Goal: Task Accomplishment & Management: Use online tool/utility

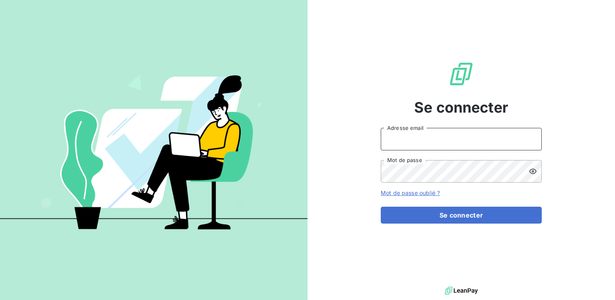
click at [434, 139] on input "Adresse email" at bounding box center [461, 139] width 161 height 23
type input "[EMAIL_ADDRESS][PERSON_NAME][DOMAIN_NAME]"
click at [381, 207] on button "Se connecter" at bounding box center [461, 215] width 161 height 17
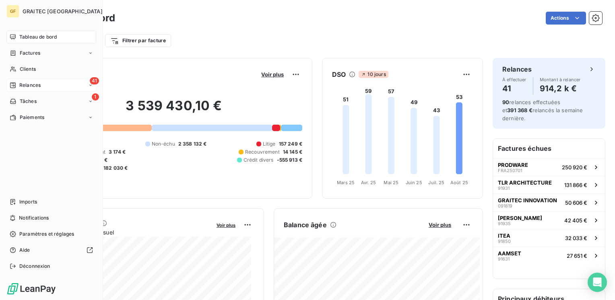
click at [35, 84] on span "Relances" at bounding box center [29, 85] width 21 height 7
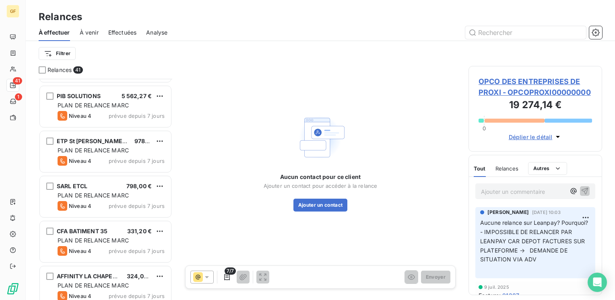
scroll to position [322, 0]
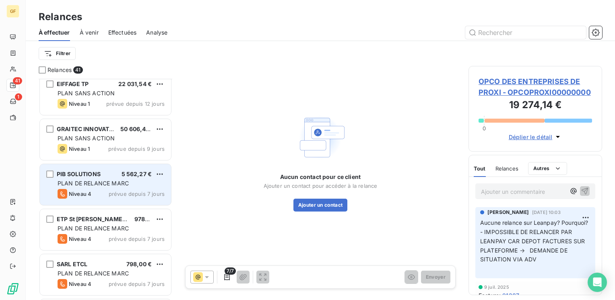
click at [113, 191] on span "prévue depuis 7 jours" at bounding box center [137, 194] width 56 height 6
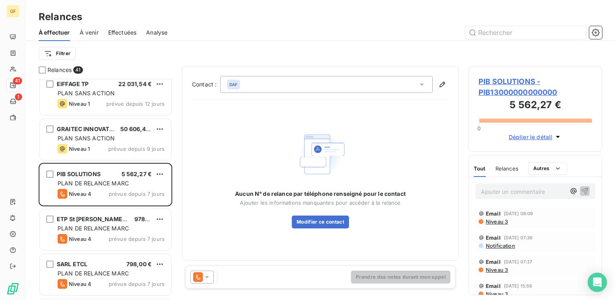
click at [500, 81] on span "PIB SOLUTIONS - PIB13000000000000" at bounding box center [534, 87] width 113 height 22
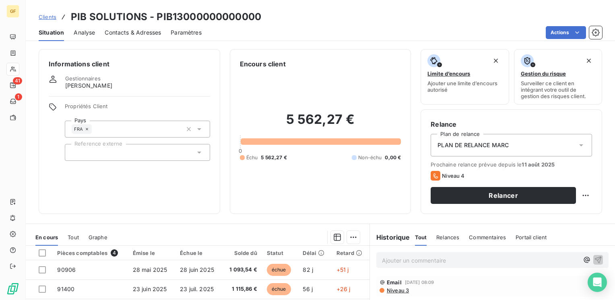
click at [137, 35] on span "Contacts & Adresses" at bounding box center [133, 33] width 56 height 8
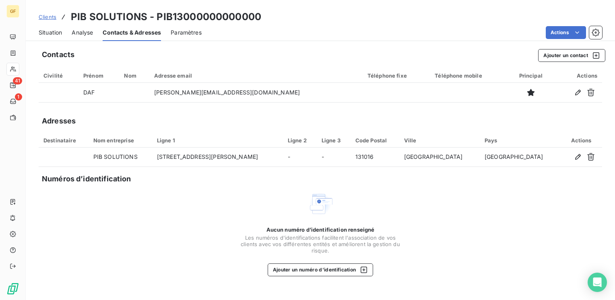
click at [60, 33] on span "Situation" at bounding box center [50, 33] width 23 height 8
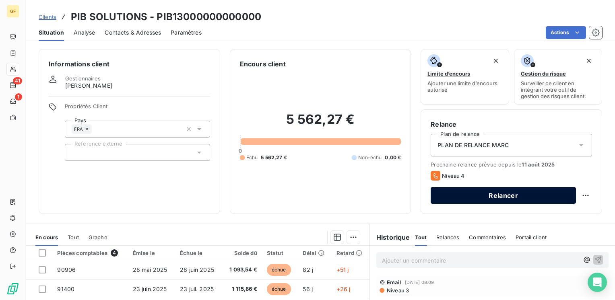
click at [507, 192] on button "Relancer" at bounding box center [502, 195] width 145 height 17
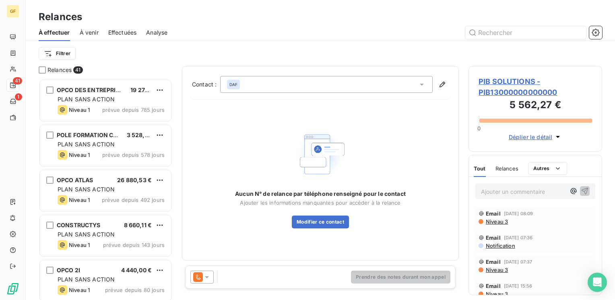
scroll to position [215, 127]
click at [209, 277] on icon at bounding box center [207, 277] width 8 height 8
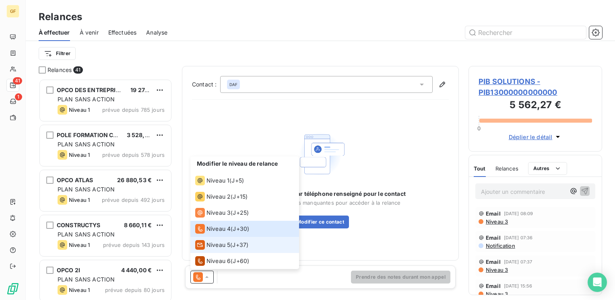
click at [217, 242] on span "Niveau 5" at bounding box center [218, 245] width 24 height 8
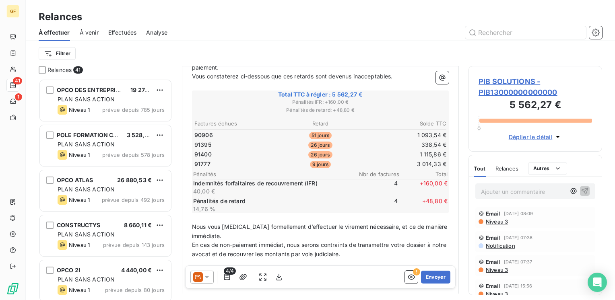
scroll to position [121, 0]
click at [430, 278] on button "Envoyer" at bounding box center [435, 277] width 29 height 13
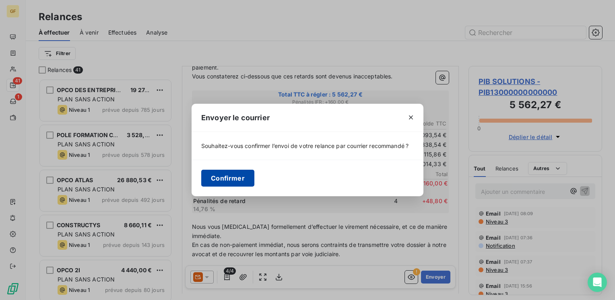
click at [213, 176] on button "Confirmer" at bounding box center [227, 178] width 53 height 17
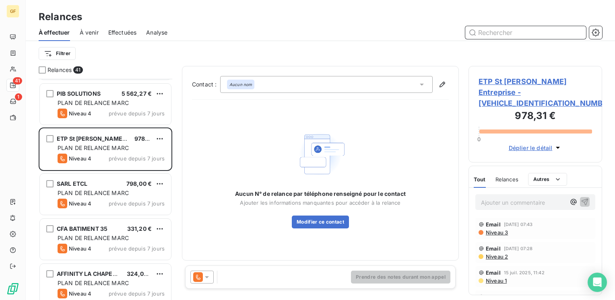
scroll to position [362, 0]
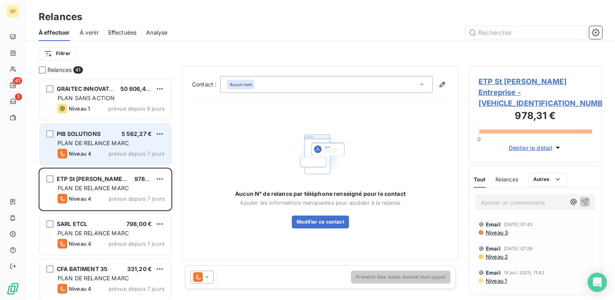
click at [128, 155] on span "prévue depuis 7 jours" at bounding box center [137, 153] width 56 height 6
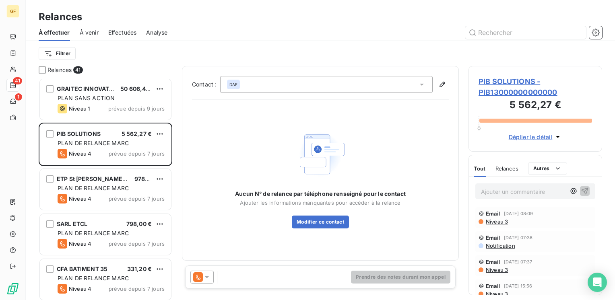
click at [502, 80] on span "PIB SOLUTIONS - PIB13000000000000" at bounding box center [534, 87] width 113 height 22
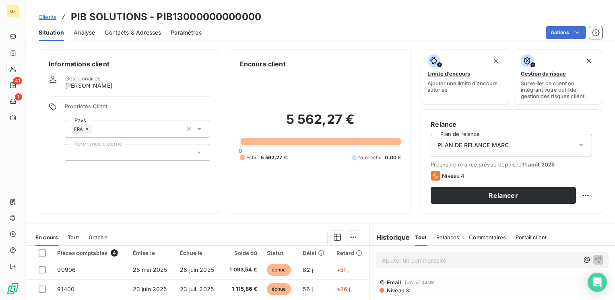
drag, startPoint x: 121, startPoint y: 34, endPoint x: 127, endPoint y: 34, distance: 6.0
click at [121, 34] on span "Contacts & Adresses" at bounding box center [133, 33] width 56 height 8
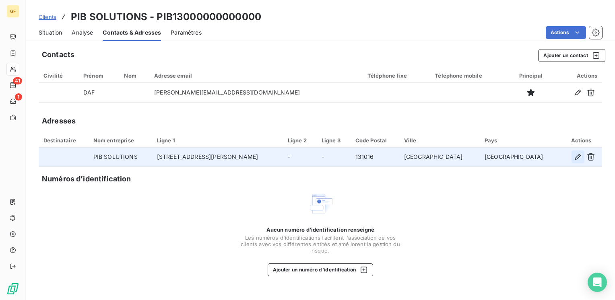
click at [574, 157] on icon "button" at bounding box center [578, 157] width 8 height 8
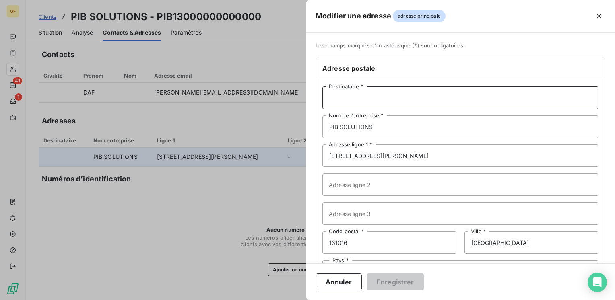
click at [375, 101] on input "Destinataire *" at bounding box center [460, 97] width 276 height 23
click at [376, 101] on input "Destinataire *" at bounding box center [460, 97] width 276 height 23
click at [376, 99] on input "Destinataire *" at bounding box center [460, 97] width 276 height 23
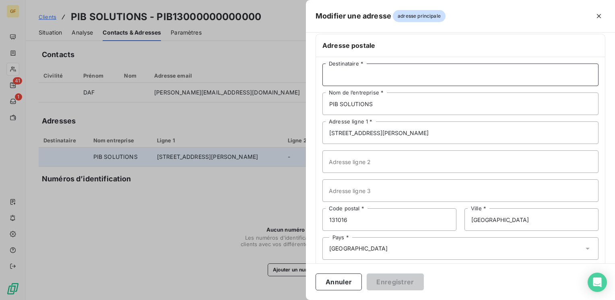
scroll to position [35, 0]
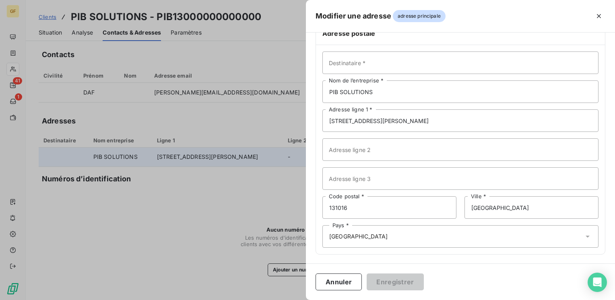
click at [372, 237] on div "Pays * [GEOGRAPHIC_DATA]" at bounding box center [460, 236] width 276 height 23
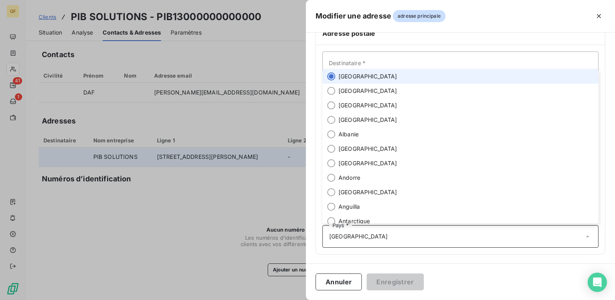
click at [346, 76] on span "[GEOGRAPHIC_DATA]" at bounding box center [367, 76] width 59 height 8
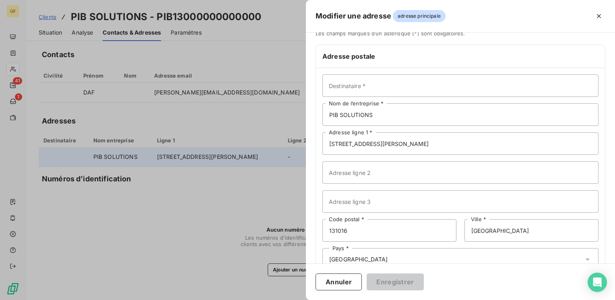
scroll to position [0, 0]
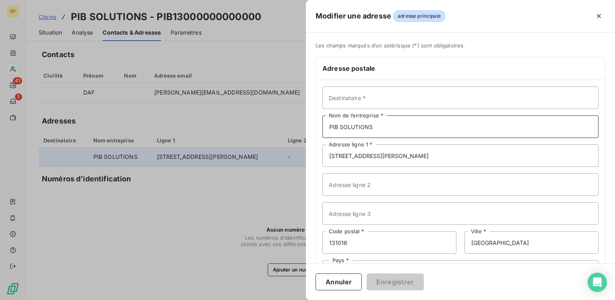
click at [377, 126] on input "PIB SOLUTIONS" at bounding box center [460, 126] width 276 height 23
click at [599, 12] on icon "button" at bounding box center [599, 16] width 8 height 8
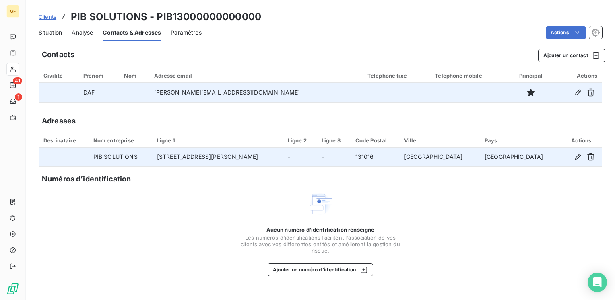
click at [239, 94] on td "[PERSON_NAME][EMAIL_ADDRESS][DOMAIN_NAME]" at bounding box center [255, 92] width 213 height 19
drag, startPoint x: 253, startPoint y: 93, endPoint x: 168, endPoint y: 94, distance: 85.3
click at [168, 94] on td "[PERSON_NAME][EMAIL_ADDRESS][DOMAIN_NAME]" at bounding box center [255, 92] width 213 height 19
copy td "[PERSON_NAME][EMAIL_ADDRESS][DOMAIN_NAME]"
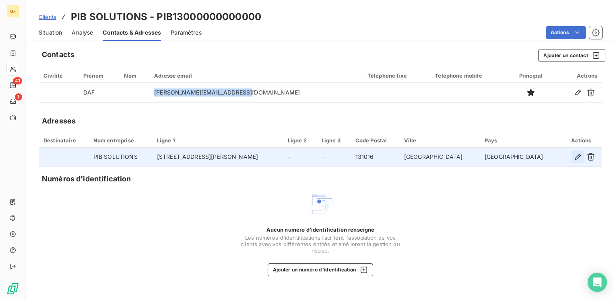
click at [574, 154] on icon "button" at bounding box center [578, 157] width 8 height 8
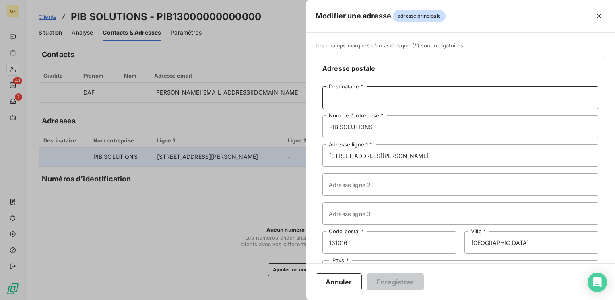
click at [360, 92] on input "Destinataire *" at bounding box center [460, 97] width 276 height 23
paste input "[PERSON_NAME][EMAIL_ADDRESS][DOMAIN_NAME]"
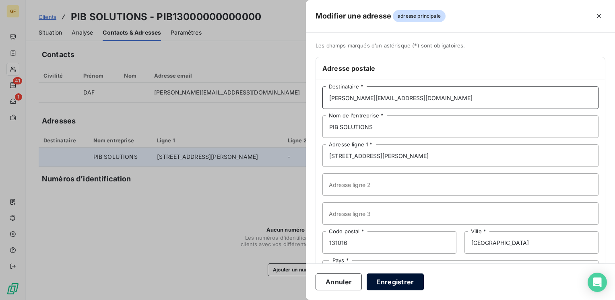
type input "[PERSON_NAME][EMAIL_ADDRESS][DOMAIN_NAME]"
click at [405, 280] on button "Enregistrer" at bounding box center [394, 282] width 57 height 17
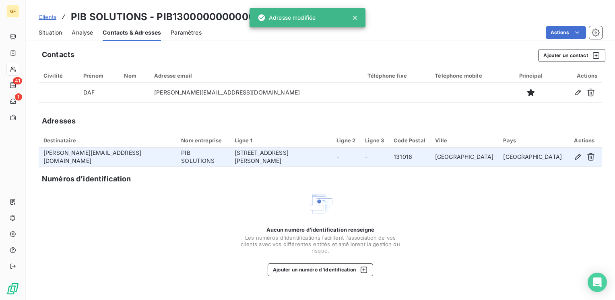
click at [51, 30] on span "Situation" at bounding box center [50, 33] width 23 height 8
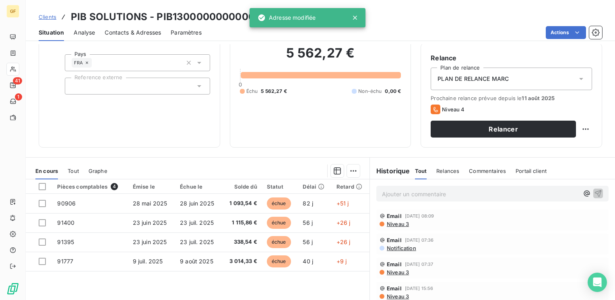
scroll to position [80, 0]
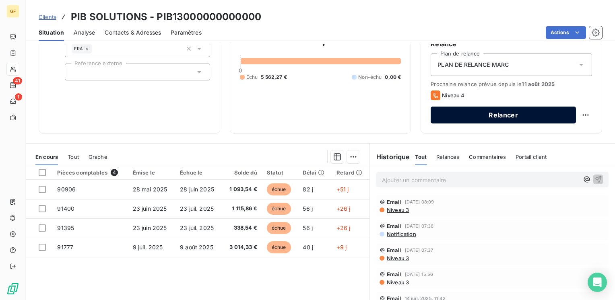
click at [469, 120] on button "Relancer" at bounding box center [502, 115] width 145 height 17
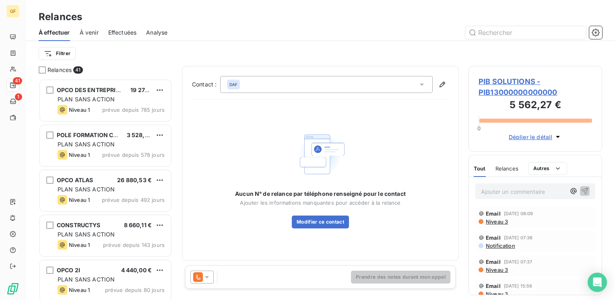
scroll to position [215, 127]
click at [210, 281] on icon at bounding box center [207, 277] width 8 height 8
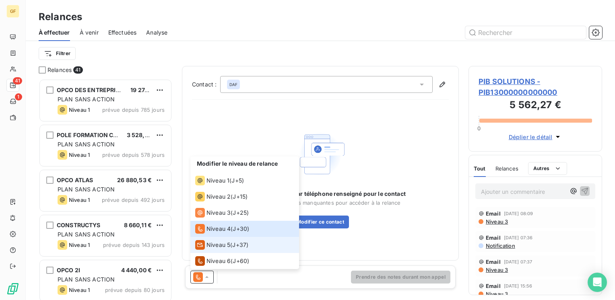
click at [218, 248] on span "Niveau 5" at bounding box center [218, 245] width 24 height 8
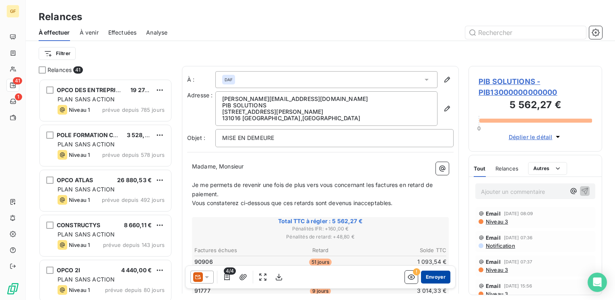
click at [421, 274] on button "Envoyer" at bounding box center [435, 277] width 29 height 13
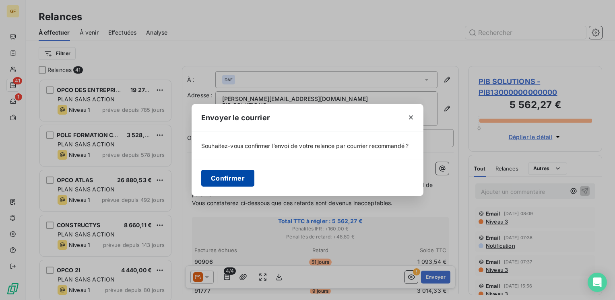
click at [235, 179] on button "Confirmer" at bounding box center [227, 178] width 53 height 17
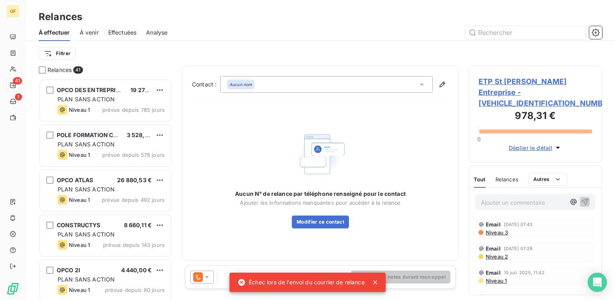
click at [378, 281] on icon at bounding box center [375, 282] width 8 height 8
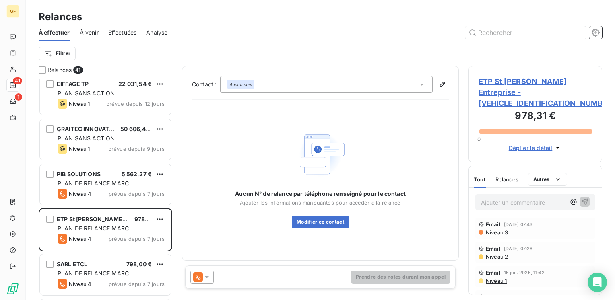
scroll to position [402, 0]
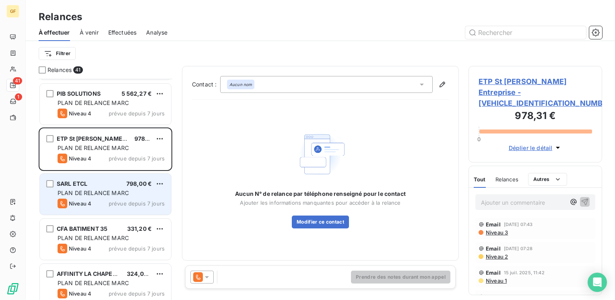
click at [101, 187] on div "SARL ETCL 798,00 € PLAN DE RELANCE [PERSON_NAME] 4 prévue depuis 7 jours" at bounding box center [105, 194] width 131 height 41
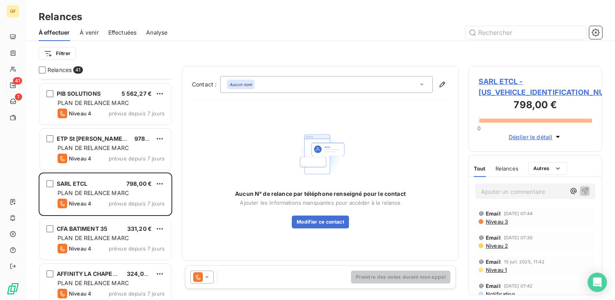
click at [497, 83] on span "SARL ETCL - [US_VEHICLE_IDENTIFICATION_NUMBER]" at bounding box center [534, 87] width 113 height 22
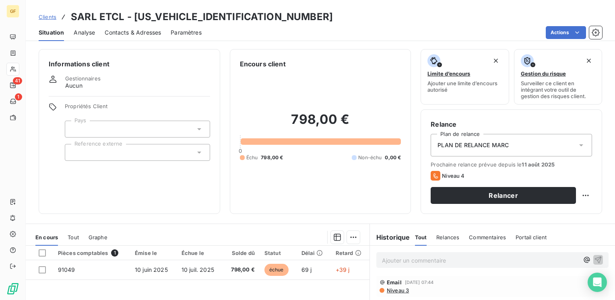
click at [122, 36] on span "Contacts & Adresses" at bounding box center [133, 33] width 56 height 8
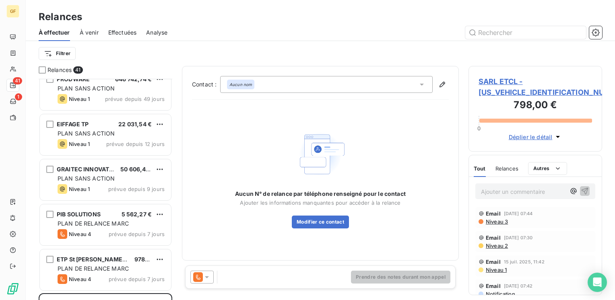
scroll to position [483, 0]
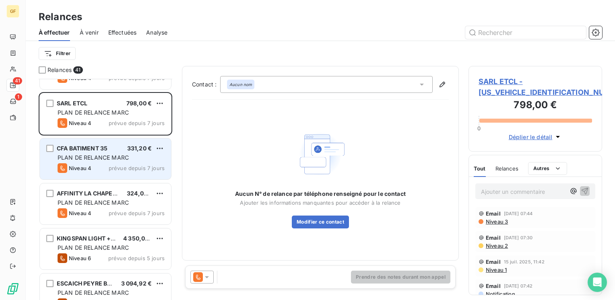
click at [107, 157] on span "PLAN DE RELANCE MARC" at bounding box center [93, 157] width 71 height 7
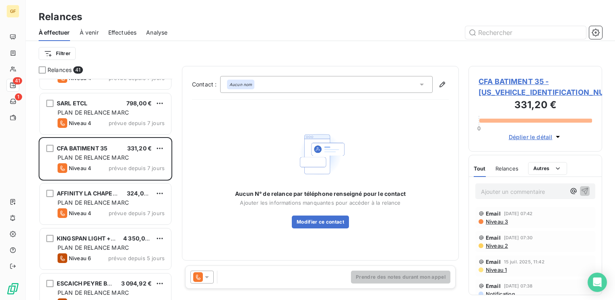
click at [491, 82] on span "CFA BATIMENT 35 - [US_VEHICLE_IDENTIFICATION_NUMBER]" at bounding box center [534, 87] width 113 height 22
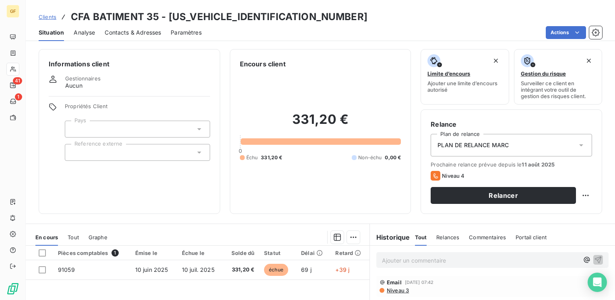
click at [126, 32] on span "Contacts & Adresses" at bounding box center [133, 33] width 56 height 8
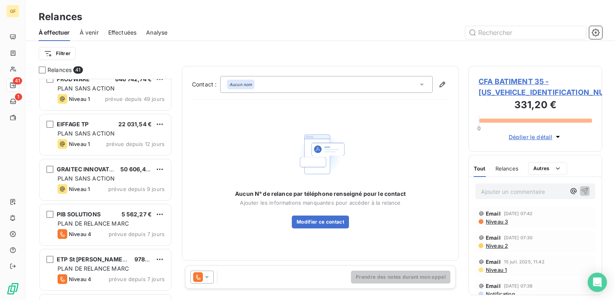
scroll to position [563, 0]
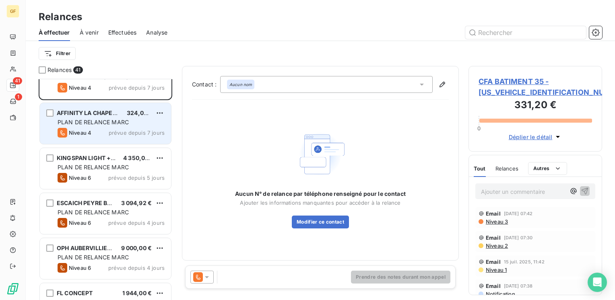
click at [102, 128] on div "Niveau 4 prévue depuis 7 jours" at bounding box center [111, 133] width 107 height 10
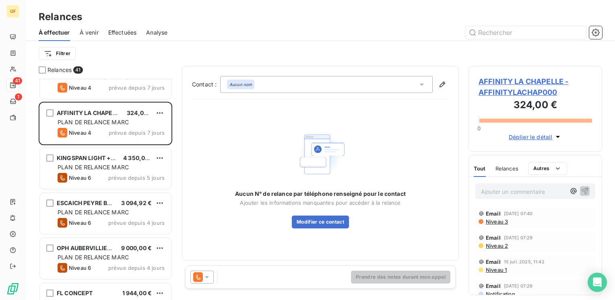
click at [486, 78] on span "AFFINITY LA CHAPELLE - AFFINITYLACHAP000" at bounding box center [534, 87] width 113 height 22
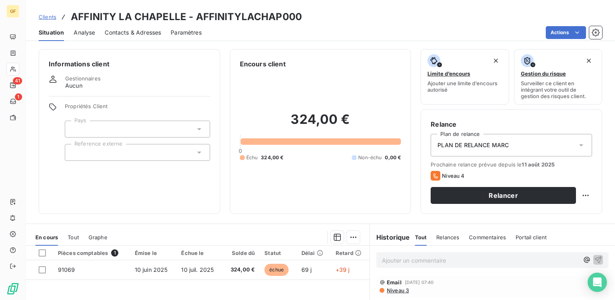
click at [151, 33] on span "Contacts & Adresses" at bounding box center [133, 33] width 56 height 8
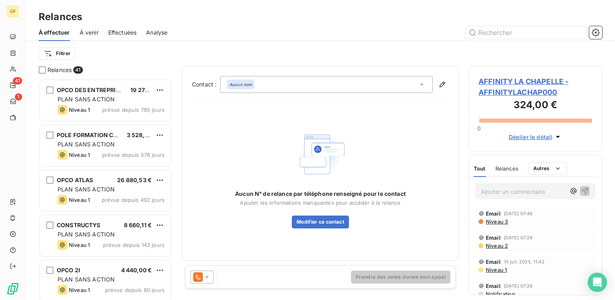
scroll to position [215, 127]
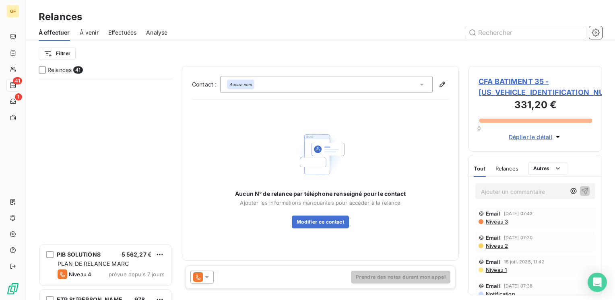
scroll to position [523, 0]
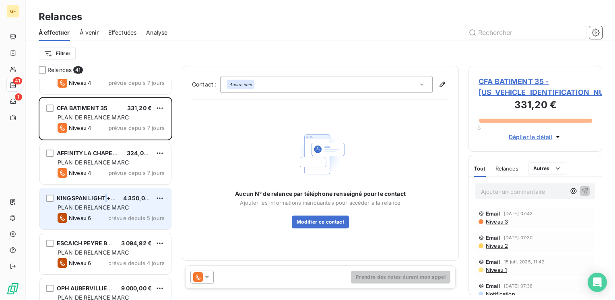
click at [106, 198] on span "KINGSPAN LIGHT + AIR" at bounding box center [89, 198] width 65 height 7
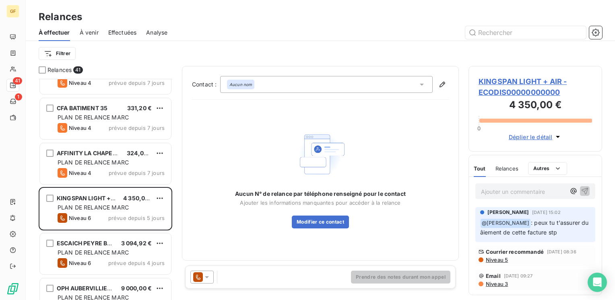
click at [506, 82] on span "KINGSPAN LIGHT + AIR - ECODIS00000000000" at bounding box center [534, 87] width 113 height 22
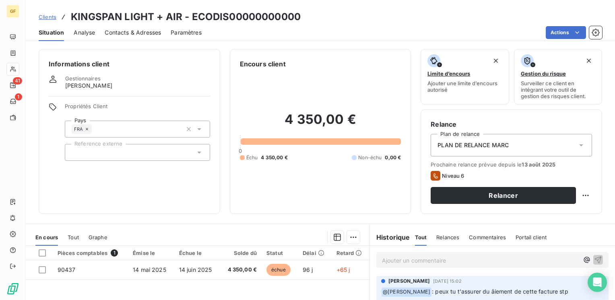
click at [140, 36] on span "Contacts & Adresses" at bounding box center [133, 33] width 56 height 8
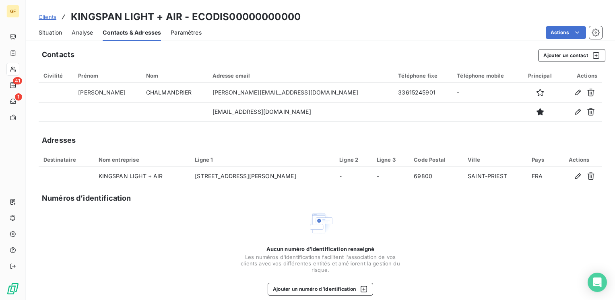
drag, startPoint x: 48, startPoint y: 30, endPoint x: 74, endPoint y: 30, distance: 25.3
click at [49, 30] on span "Situation" at bounding box center [50, 33] width 23 height 8
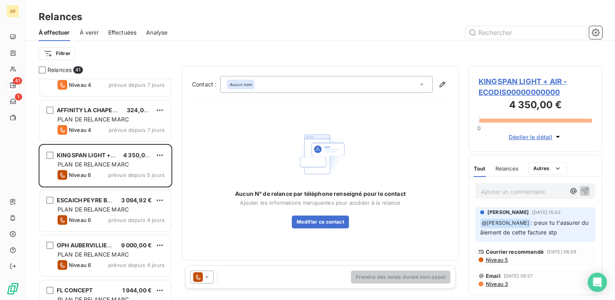
scroll to position [603, 0]
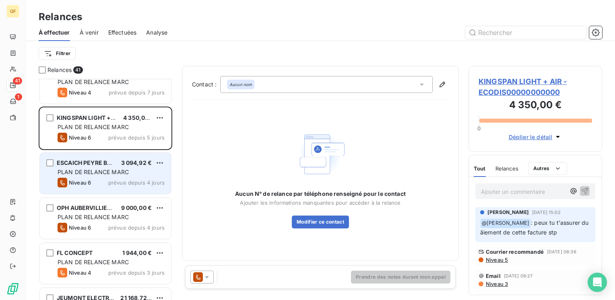
click at [133, 173] on div "PLAN DE RELANCE MARC" at bounding box center [111, 172] width 107 height 8
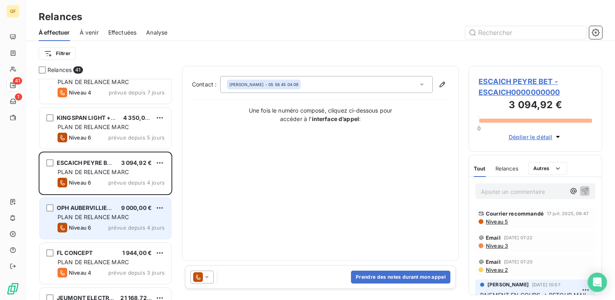
click at [130, 220] on div "PLAN DE RELANCE MARC" at bounding box center [111, 217] width 107 height 8
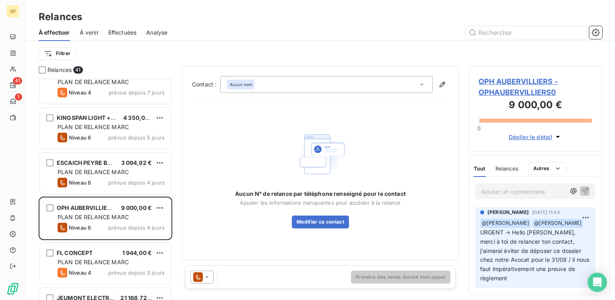
scroll to position [724, 0]
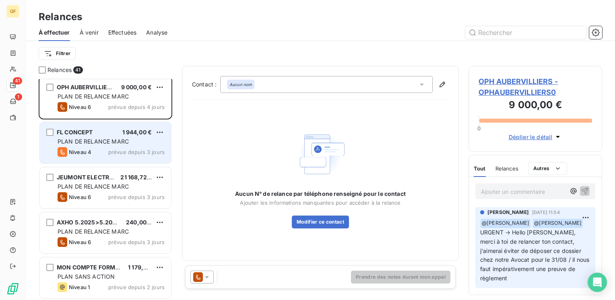
click at [116, 139] on span "PLAN DE RELANCE MARC" at bounding box center [93, 141] width 71 height 7
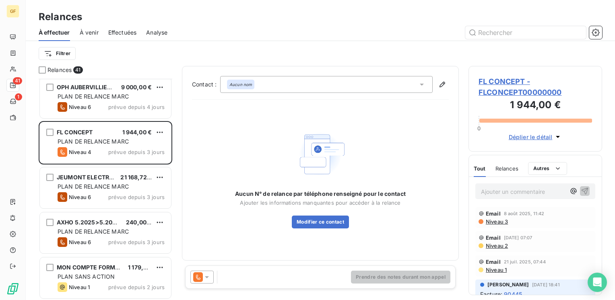
click at [510, 80] on span "FL CONCEPT - FLCONCEPT00000000" at bounding box center [534, 87] width 113 height 22
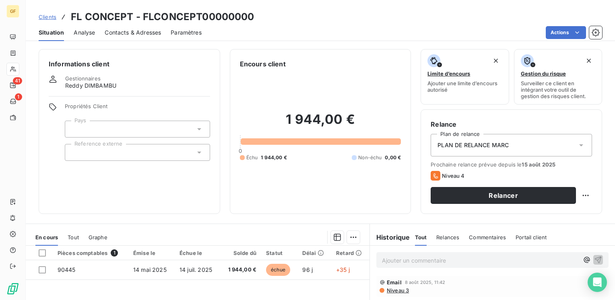
click at [130, 33] on span "Contacts & Adresses" at bounding box center [133, 33] width 56 height 8
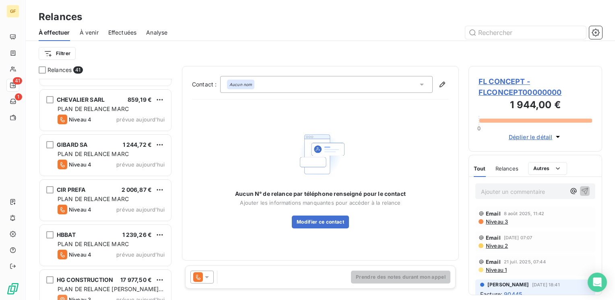
scroll to position [1626, 0]
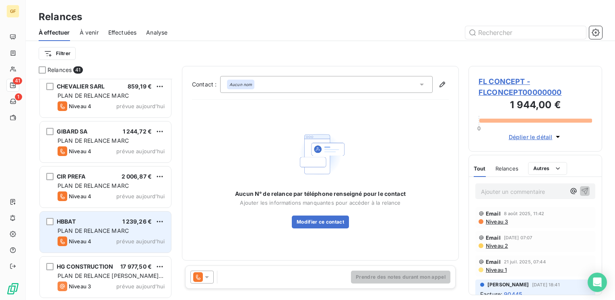
click at [117, 230] on span "PLAN DE RELANCE MARC" at bounding box center [93, 230] width 71 height 7
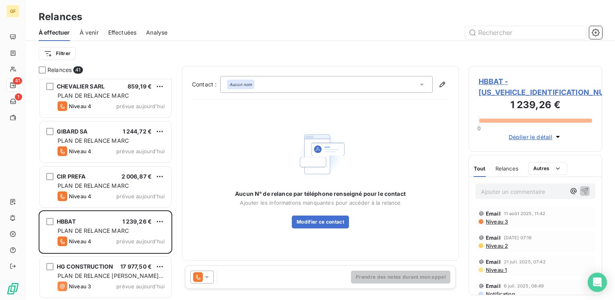
click at [496, 81] on span "HBBAT - [US_VEHICLE_IDENTIFICATION_NUMBER]" at bounding box center [534, 87] width 113 height 22
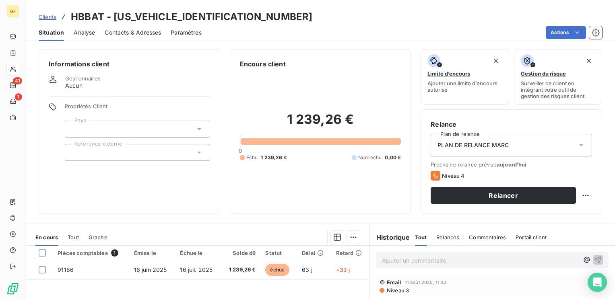
click at [125, 32] on span "Contacts & Adresses" at bounding box center [133, 33] width 56 height 8
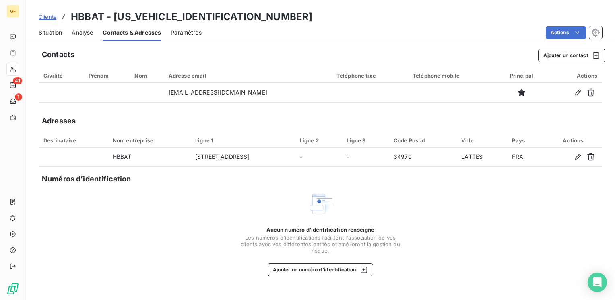
click at [53, 31] on span "Situation" at bounding box center [50, 33] width 23 height 8
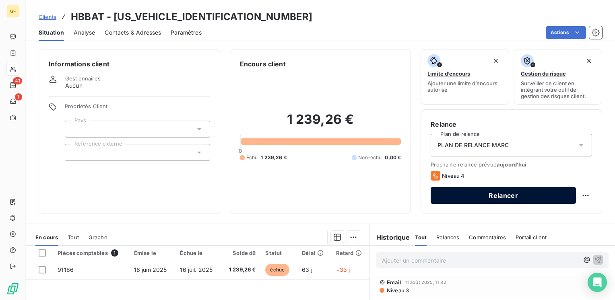
click at [548, 195] on button "Relancer" at bounding box center [502, 195] width 145 height 17
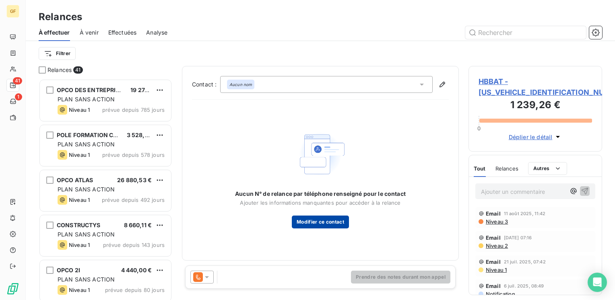
scroll to position [215, 127]
click at [205, 279] on icon at bounding box center [207, 277] width 8 height 8
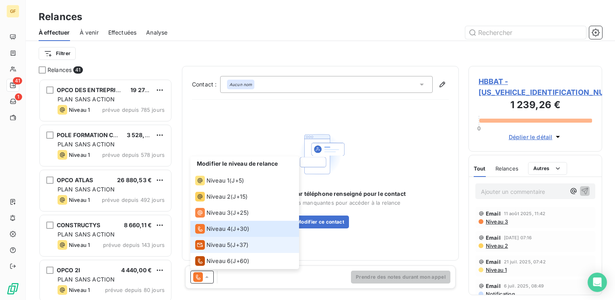
click at [216, 245] on span "Niveau 5" at bounding box center [218, 245] width 24 height 8
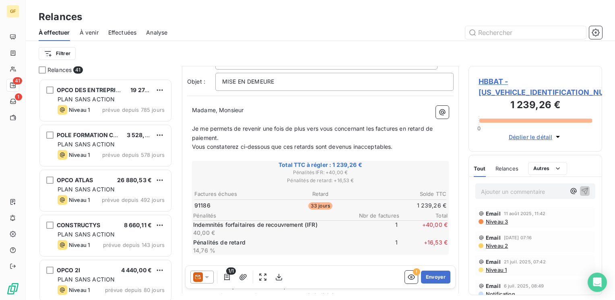
scroll to position [80, 0]
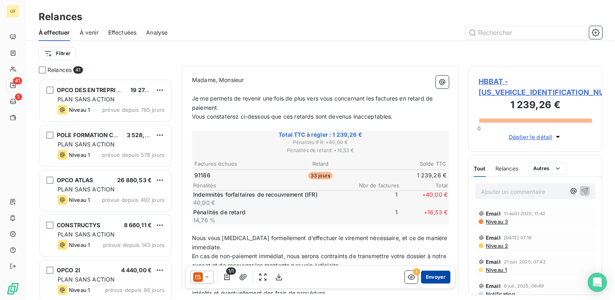
click at [434, 280] on button "Envoyer" at bounding box center [435, 277] width 29 height 13
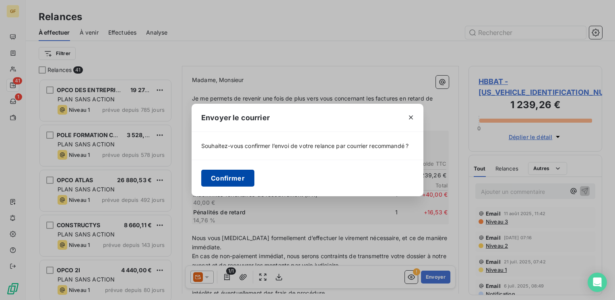
click at [247, 179] on button "Confirmer" at bounding box center [227, 178] width 53 height 17
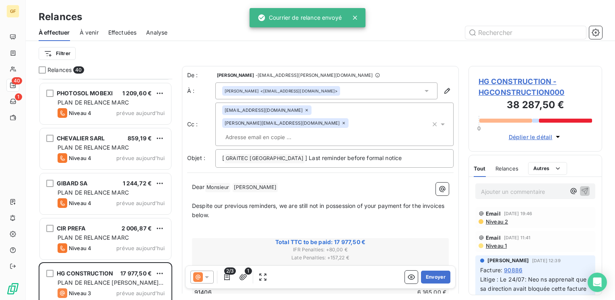
scroll to position [1581, 0]
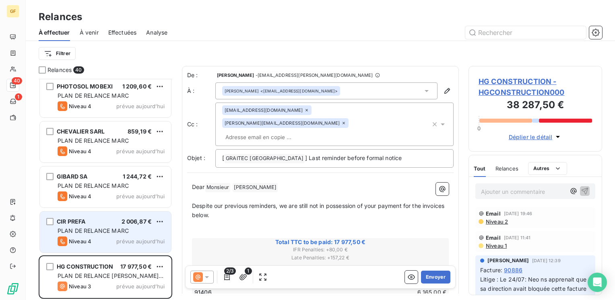
click at [111, 227] on span "PLAN DE RELANCE MARC" at bounding box center [93, 230] width 71 height 7
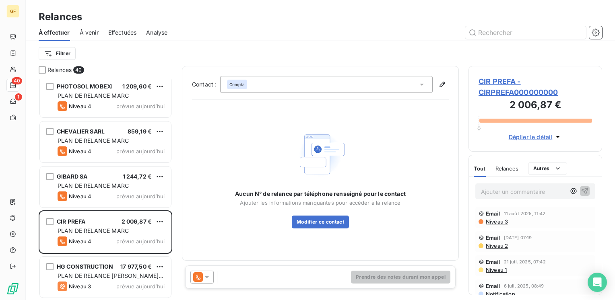
click at [496, 82] on span "CIR PREFA - CIRPREFA000000000" at bounding box center [534, 87] width 113 height 22
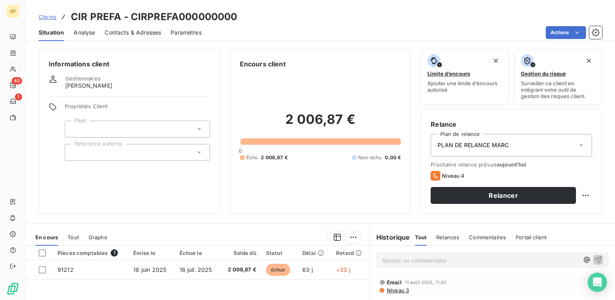
click at [116, 31] on span "Contacts & Adresses" at bounding box center [133, 33] width 56 height 8
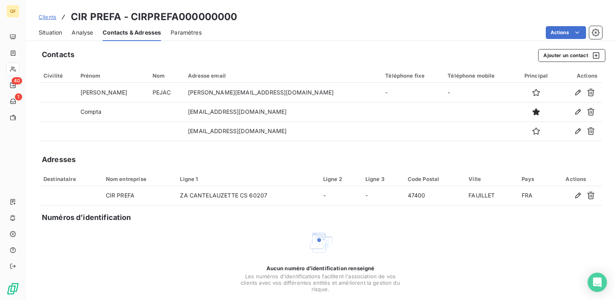
drag, startPoint x: 51, startPoint y: 30, endPoint x: 57, endPoint y: 31, distance: 5.9
click at [51, 31] on span "Situation" at bounding box center [50, 33] width 23 height 8
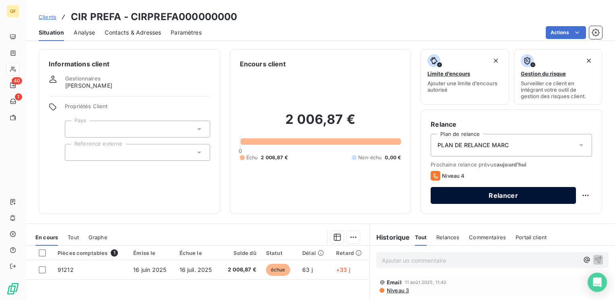
click at [516, 192] on button "Relancer" at bounding box center [502, 195] width 145 height 17
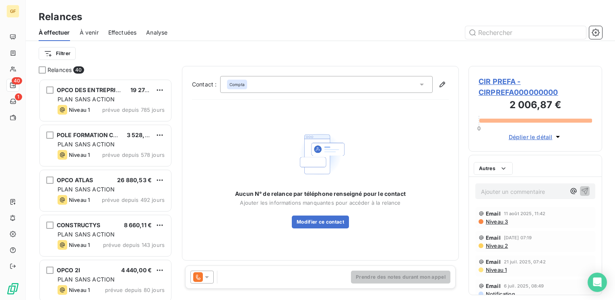
scroll to position [215, 127]
click at [204, 278] on icon at bounding box center [207, 277] width 8 height 8
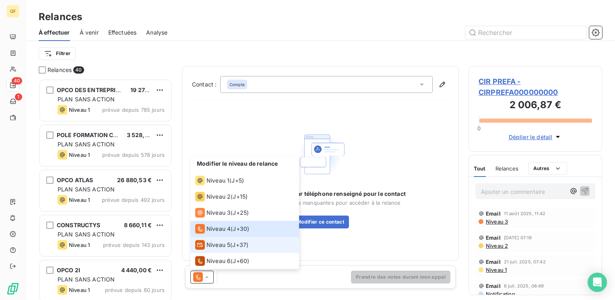
click at [215, 247] on span "Niveau 5" at bounding box center [218, 245] width 24 height 8
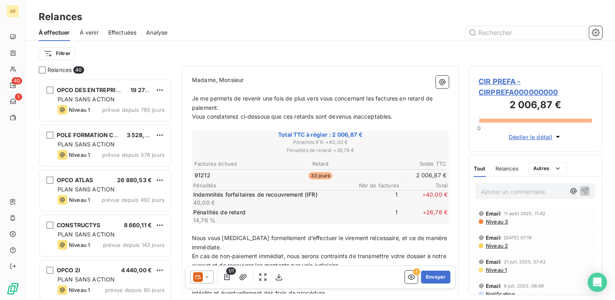
scroll to position [0, 0]
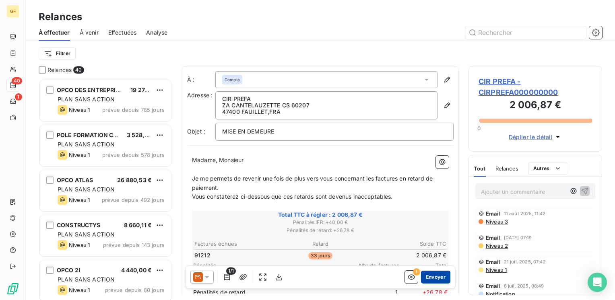
click at [430, 279] on button "Envoyer" at bounding box center [435, 277] width 29 height 13
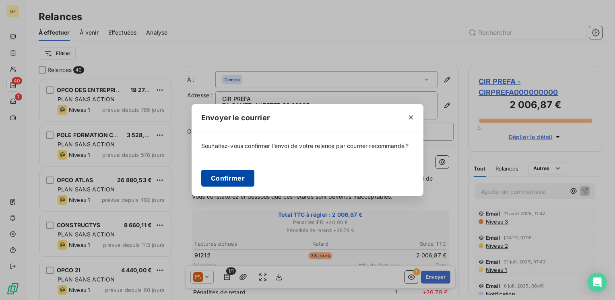
click at [218, 176] on button "Confirmer" at bounding box center [227, 178] width 53 height 17
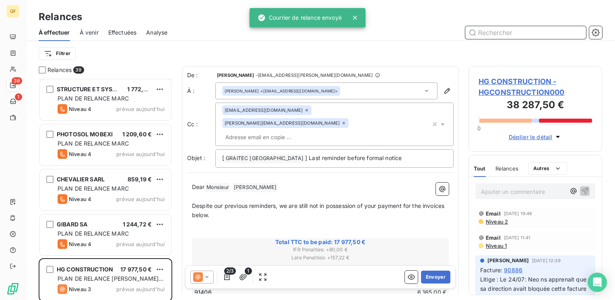
scroll to position [1536, 0]
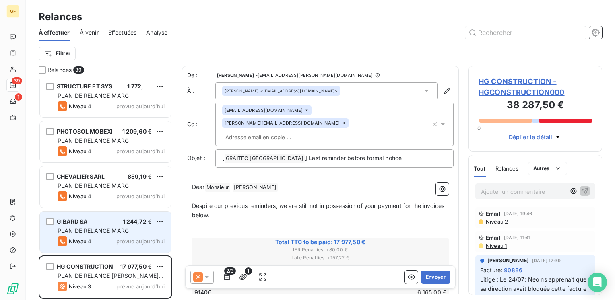
click at [110, 230] on span "PLAN DE RELANCE MARC" at bounding box center [93, 230] width 71 height 7
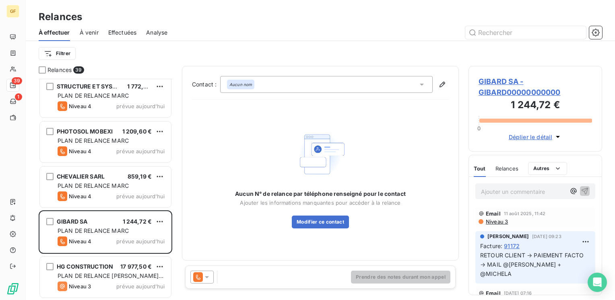
click at [501, 82] on span "GIBARD SA - GIBARD00000000000" at bounding box center [534, 87] width 113 height 22
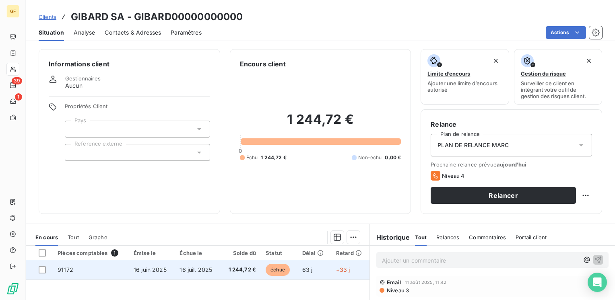
click at [220, 272] on td "1 244,72 €" at bounding box center [240, 269] width 40 height 19
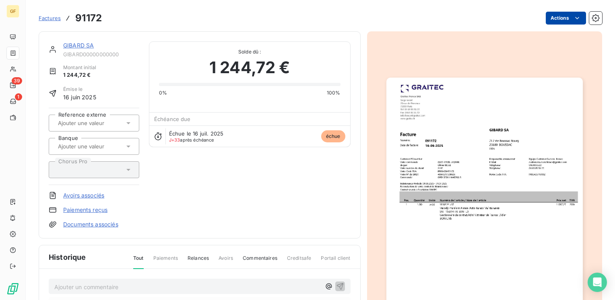
click at [552, 15] on html "GF 39 1 Factures 91172 Actions GIBARD SA GIBARD00000000000 Montant initial 1 24…" at bounding box center [307, 150] width 615 height 300
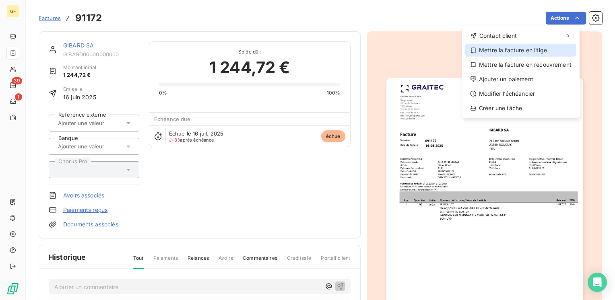
click at [506, 50] on div "Mettre la facture en litige" at bounding box center [520, 50] width 111 height 13
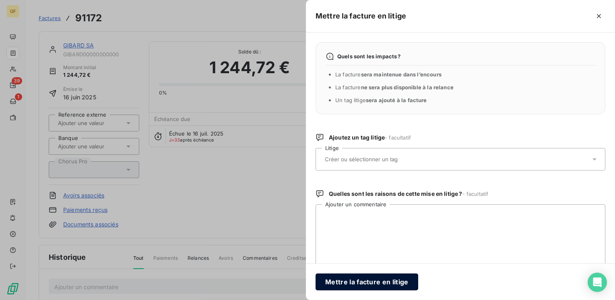
click at [351, 281] on button "Mettre la facture en litige" at bounding box center [366, 282] width 103 height 17
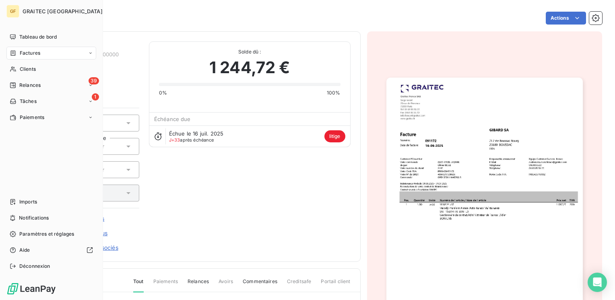
drag, startPoint x: 30, startPoint y: 86, endPoint x: 100, endPoint y: 138, distance: 86.9
click at [30, 86] on span "Relances" at bounding box center [29, 85] width 21 height 7
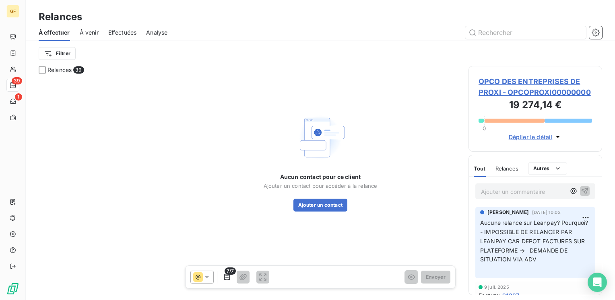
scroll to position [1536, 0]
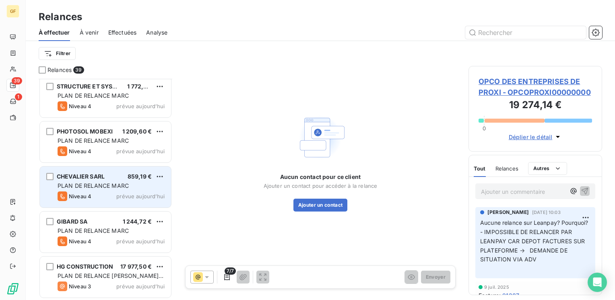
click at [116, 179] on div "CHEVALIER SARL 859,19 €" at bounding box center [111, 176] width 107 height 7
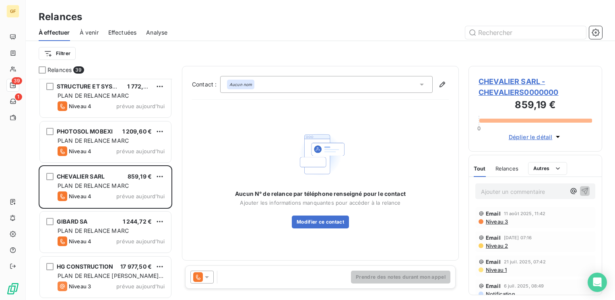
click at [522, 80] on span "CHEVALIER SARL - CHEVALIERS0000000" at bounding box center [534, 87] width 113 height 22
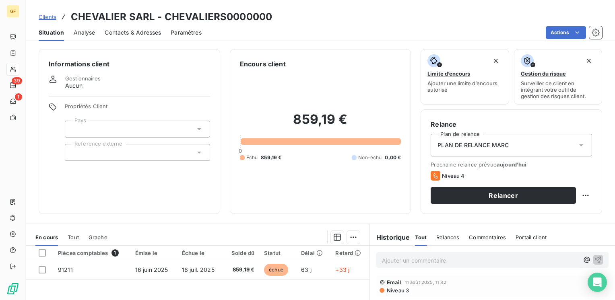
click at [122, 32] on span "Contacts & Adresses" at bounding box center [133, 33] width 56 height 8
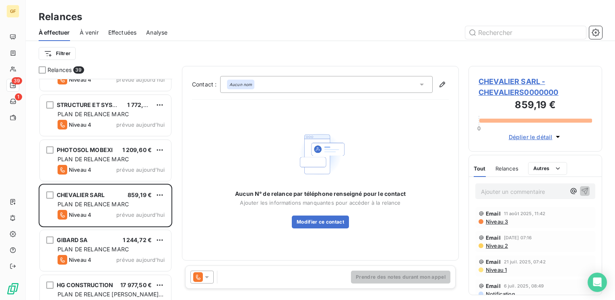
scroll to position [1536, 0]
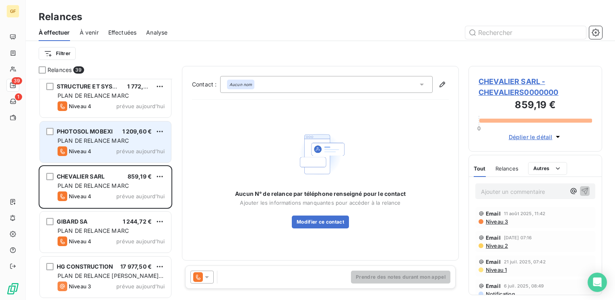
click at [108, 146] on div "PHOTOSOL MOBEXI 1 209,60 € PLAN DE RELANCE [PERSON_NAME] 4 prévue [DATE]" at bounding box center [105, 141] width 131 height 41
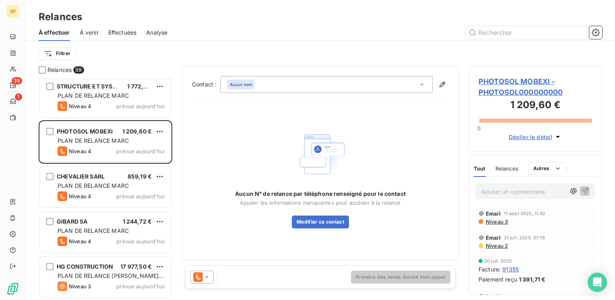
click at [496, 82] on span "PHOTOSOL MOBEXI - PHOTOSOL000000000" at bounding box center [534, 87] width 113 height 22
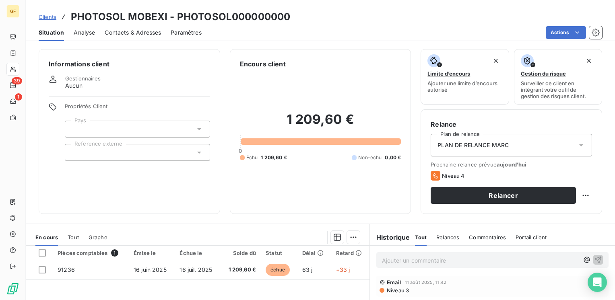
click at [135, 33] on span "Contacts & Adresses" at bounding box center [133, 33] width 56 height 8
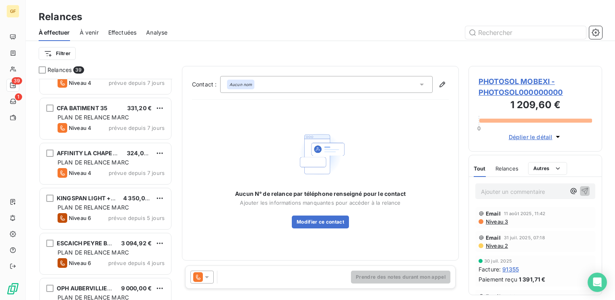
scroll to position [603, 0]
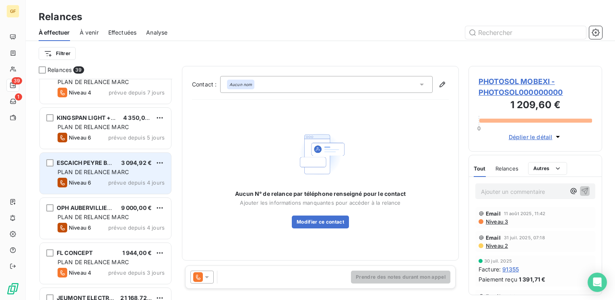
drag, startPoint x: 112, startPoint y: 168, endPoint x: 126, endPoint y: 167, distance: 13.8
click at [112, 169] on span "PLAN DE RELANCE MARC" at bounding box center [93, 172] width 71 height 7
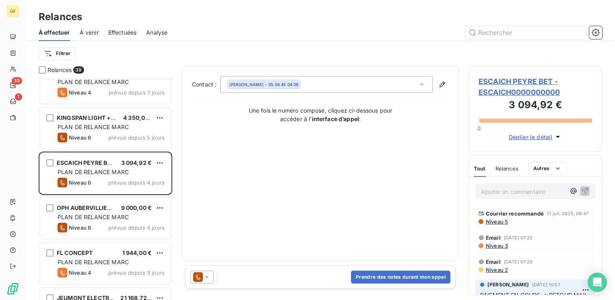
scroll to position [724, 0]
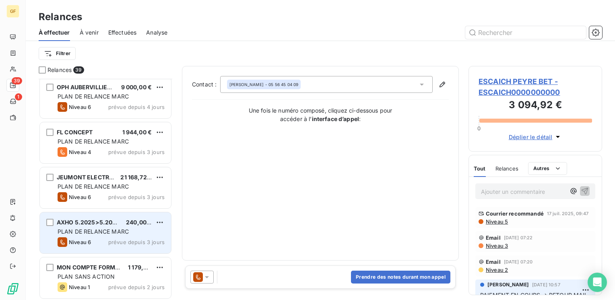
click at [115, 223] on span "AXHO 5.2025>5.2026" at bounding box center [88, 222] width 63 height 7
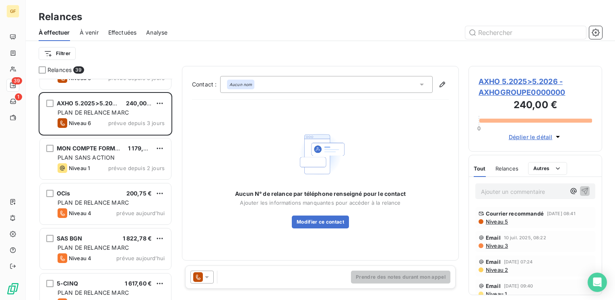
scroll to position [845, 0]
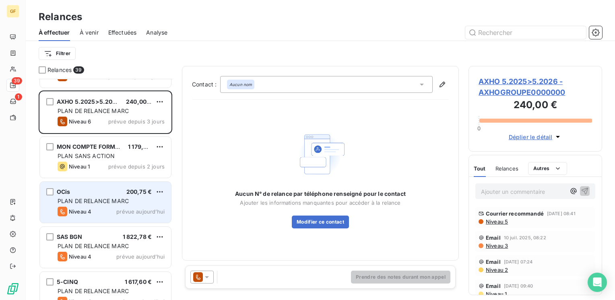
click at [108, 203] on span "PLAN DE RELANCE MARC" at bounding box center [93, 201] width 71 height 7
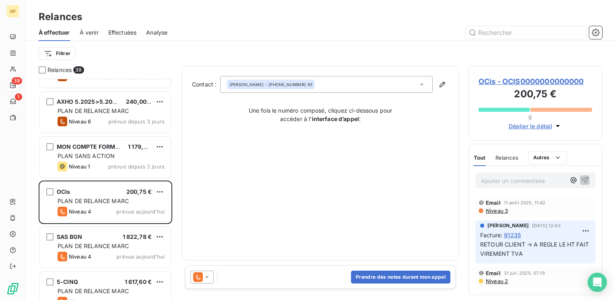
click at [520, 78] on span "OCis - OCIS0000000000000" at bounding box center [534, 81] width 113 height 11
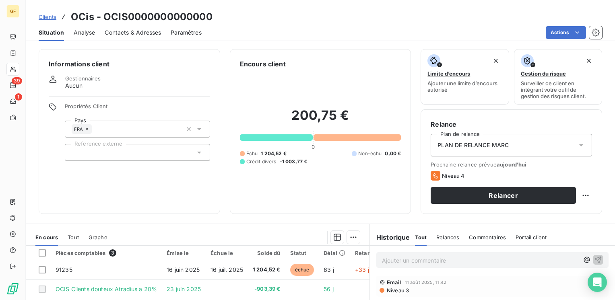
click at [115, 33] on span "Contacts & Adresses" at bounding box center [133, 33] width 56 height 8
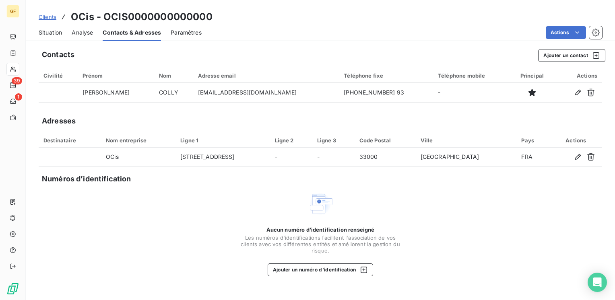
drag, startPoint x: 51, startPoint y: 30, endPoint x: 58, endPoint y: 31, distance: 6.1
click at [51, 30] on span "Situation" at bounding box center [50, 33] width 23 height 8
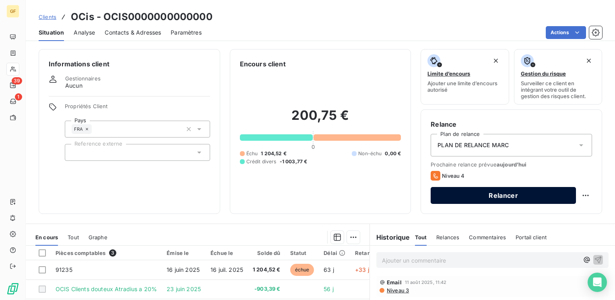
click at [518, 198] on button "Relancer" at bounding box center [502, 195] width 145 height 17
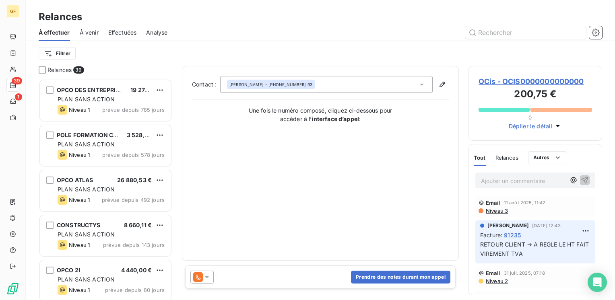
scroll to position [215, 127]
click at [210, 278] on icon at bounding box center [207, 277] width 8 height 8
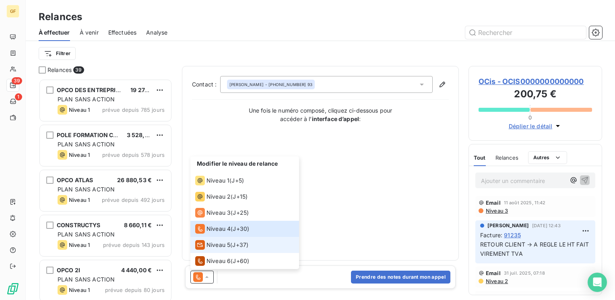
click at [212, 245] on span "Niveau 5" at bounding box center [218, 245] width 24 height 8
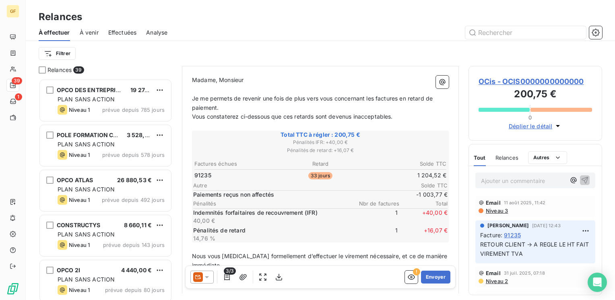
scroll to position [80, 0]
click at [432, 278] on button "Envoyer" at bounding box center [435, 277] width 29 height 13
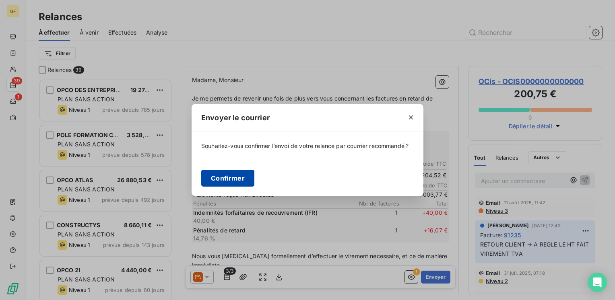
click at [240, 183] on button "Confirmer" at bounding box center [227, 178] width 53 height 17
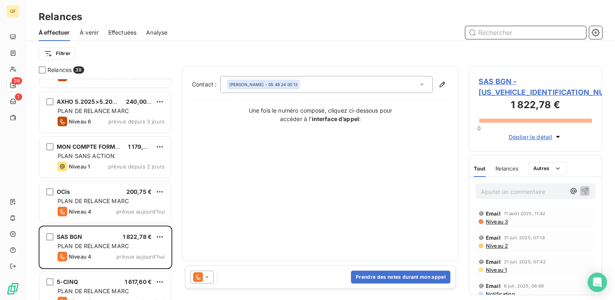
scroll to position [965, 0]
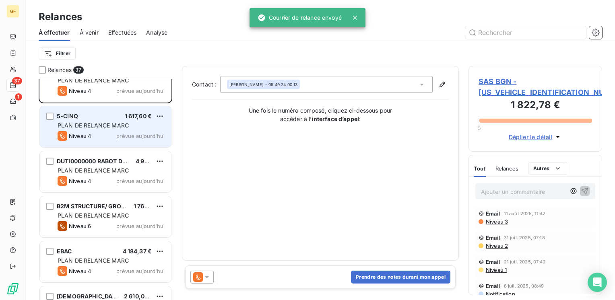
click at [108, 121] on div "PLAN DE RELANCE MARC" at bounding box center [111, 125] width 107 height 8
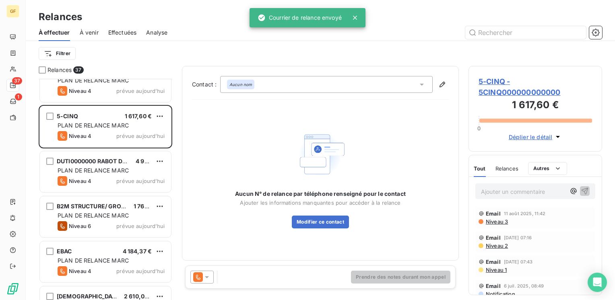
click at [494, 81] on span "5-CINQ - 5CINQ000000000000" at bounding box center [534, 87] width 113 height 22
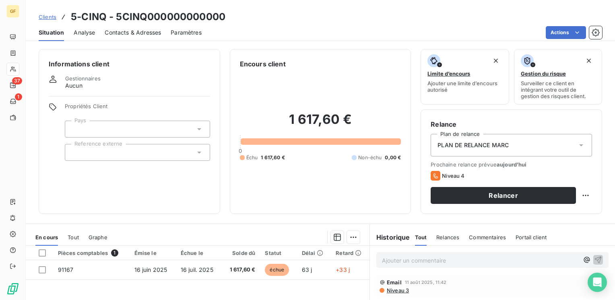
click at [127, 33] on span "Contacts & Adresses" at bounding box center [133, 33] width 56 height 8
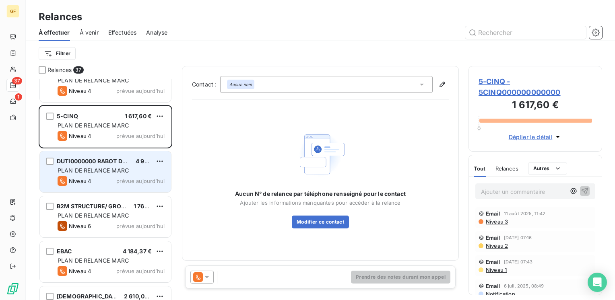
scroll to position [965, 0]
click at [117, 168] on span "PLAN DE RELANCE MARC" at bounding box center [93, 170] width 71 height 7
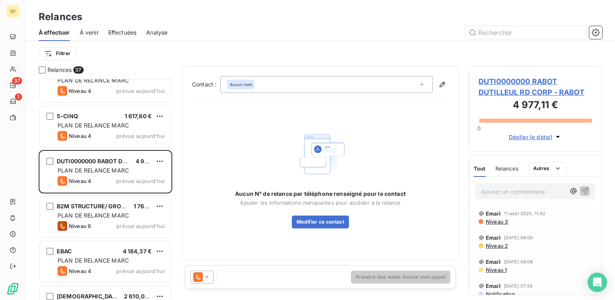
click at [496, 83] on span "DUTI0000000 RABOT DUTILLEUL RD CORP - RABOT" at bounding box center [534, 87] width 113 height 22
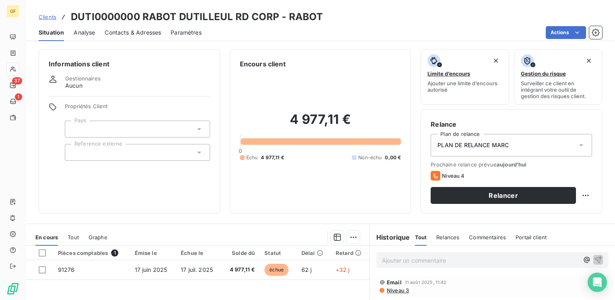
click at [137, 37] on div "Contacts & Adresses" at bounding box center [133, 32] width 56 height 17
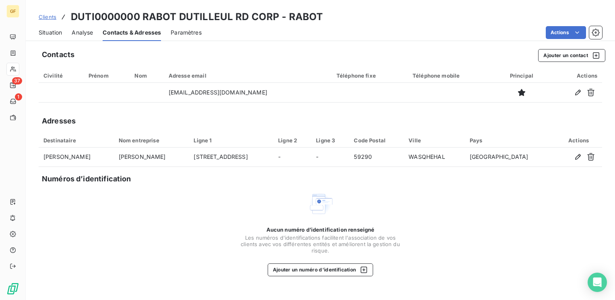
drag, startPoint x: 37, startPoint y: 30, endPoint x: 44, endPoint y: 31, distance: 7.3
click at [37, 30] on div "Situation Analyse Contacts & Adresses Paramètres Actions" at bounding box center [320, 32] width 589 height 17
click at [53, 33] on span "Situation" at bounding box center [50, 33] width 23 height 8
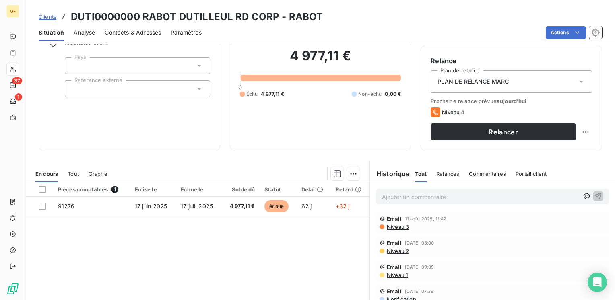
scroll to position [80, 0]
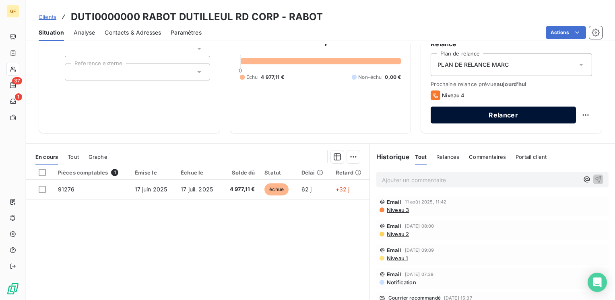
click at [485, 115] on button "Relancer" at bounding box center [502, 115] width 145 height 17
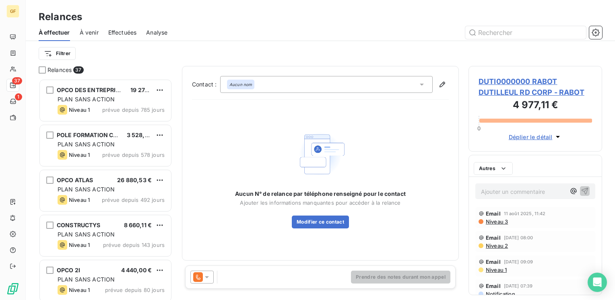
scroll to position [215, 127]
click at [208, 275] on icon at bounding box center [207, 277] width 8 height 8
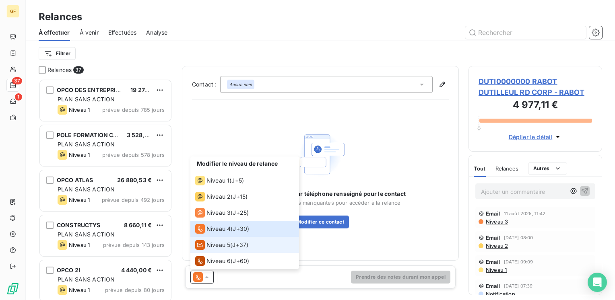
click at [217, 244] on span "Niveau 5" at bounding box center [218, 245] width 24 height 8
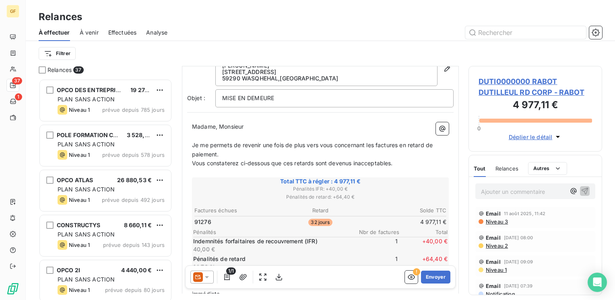
scroll to position [80, 0]
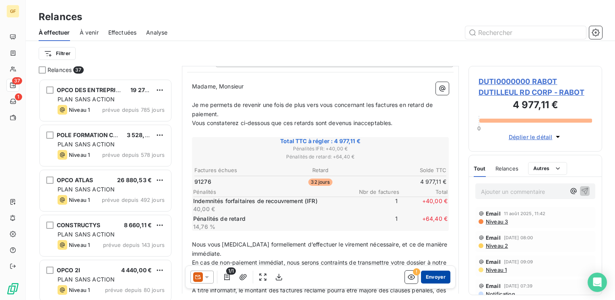
click at [434, 274] on button "Envoyer" at bounding box center [435, 277] width 29 height 13
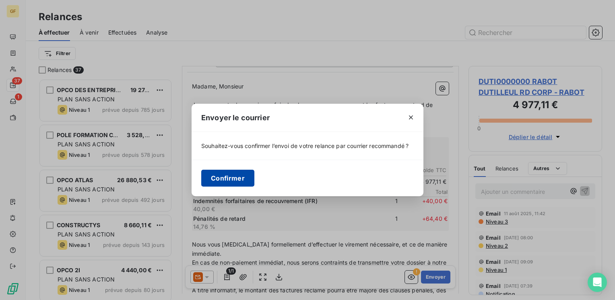
click at [239, 177] on button "Confirmer" at bounding box center [227, 178] width 53 height 17
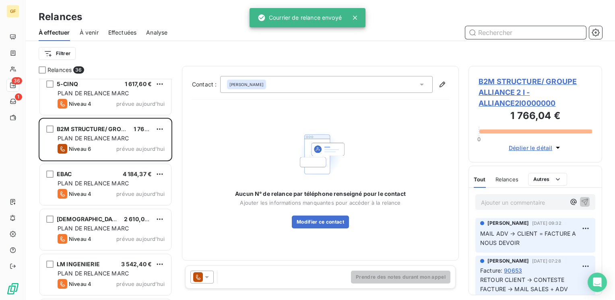
scroll to position [1006, 0]
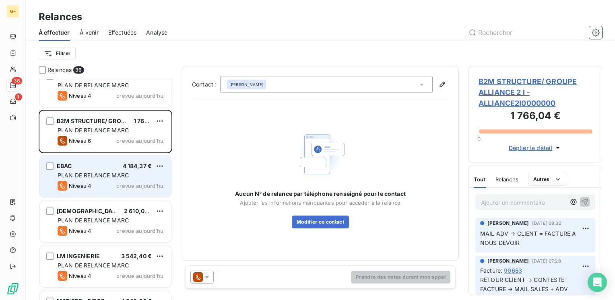
click at [139, 174] on div "PLAN DE RELANCE MARC" at bounding box center [111, 175] width 107 height 8
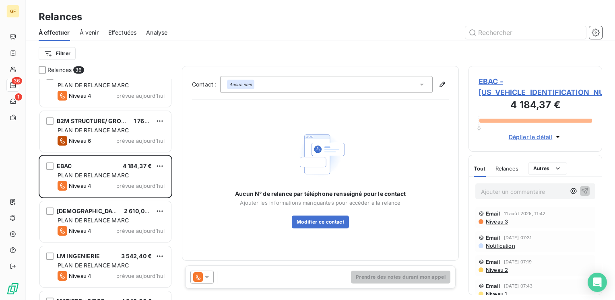
click at [530, 78] on span "EBAC - [US_VEHICLE_IDENTIFICATION_NUMBER]" at bounding box center [534, 87] width 113 height 22
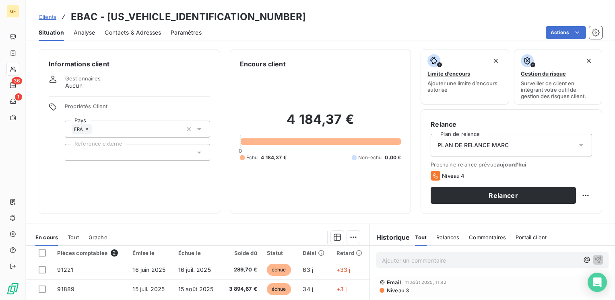
click at [132, 30] on span "Contacts & Adresses" at bounding box center [133, 33] width 56 height 8
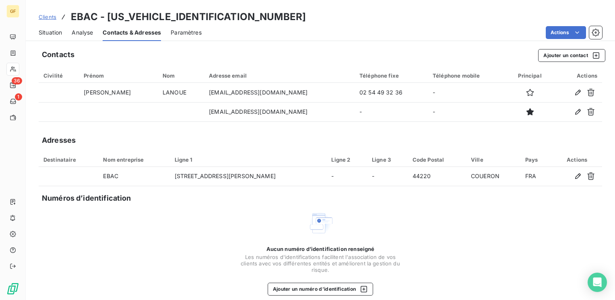
drag, startPoint x: 49, startPoint y: 33, endPoint x: 61, endPoint y: 34, distance: 11.8
click at [49, 33] on span "Situation" at bounding box center [50, 33] width 23 height 8
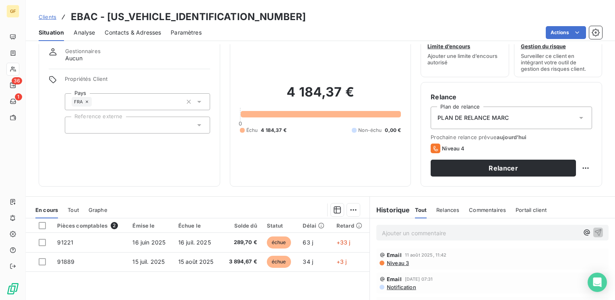
scroll to position [40, 0]
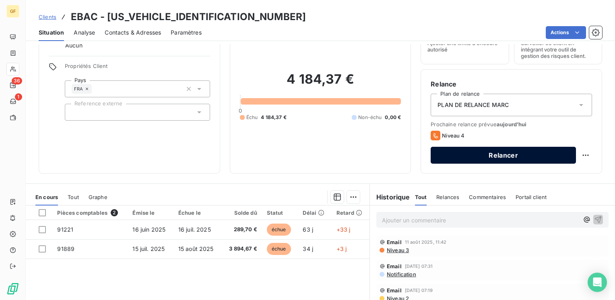
click at [475, 160] on button "Relancer" at bounding box center [502, 155] width 145 height 17
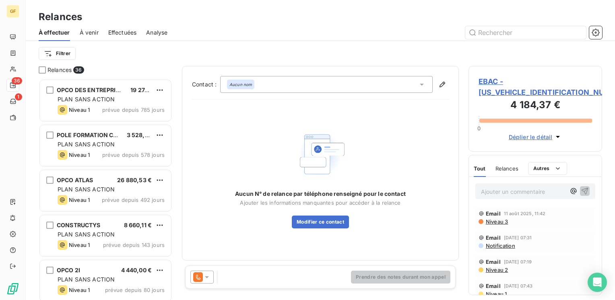
scroll to position [215, 127]
click at [210, 275] on icon at bounding box center [207, 277] width 8 height 8
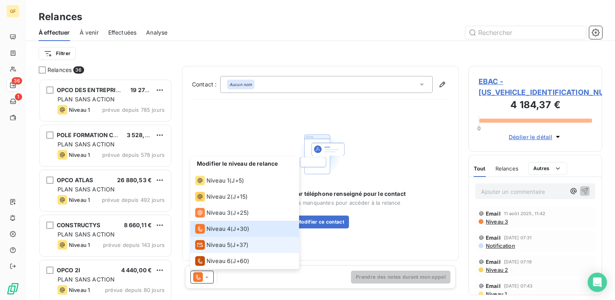
click at [217, 244] on span "Niveau 5" at bounding box center [218, 245] width 24 height 8
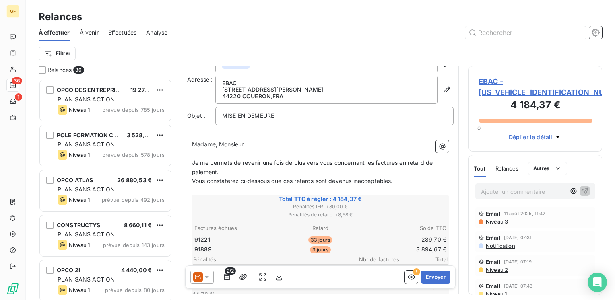
scroll to position [40, 0]
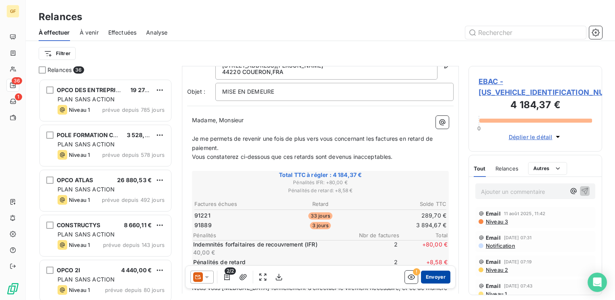
click at [431, 274] on button "Envoyer" at bounding box center [435, 277] width 29 height 13
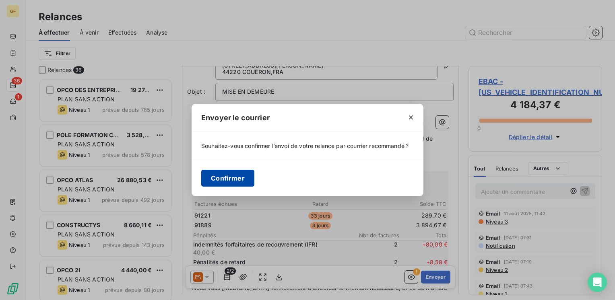
click at [241, 181] on button "Confirmer" at bounding box center [227, 178] width 53 height 17
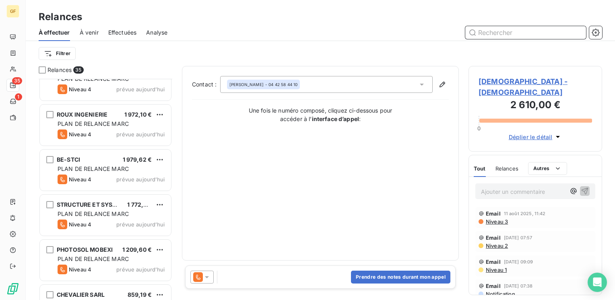
scroll to position [1275, 0]
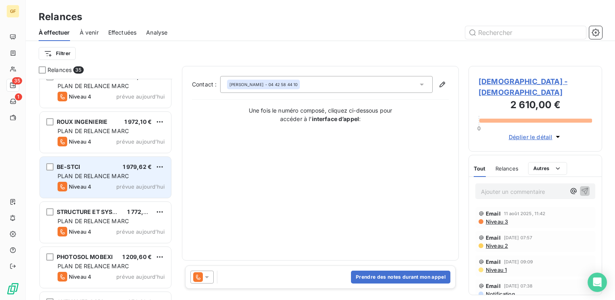
click at [104, 170] on div "BE-STCI 1 979,62 € PLAN DE RELANCE [PERSON_NAME] 4 prévue [DATE]" at bounding box center [105, 177] width 131 height 41
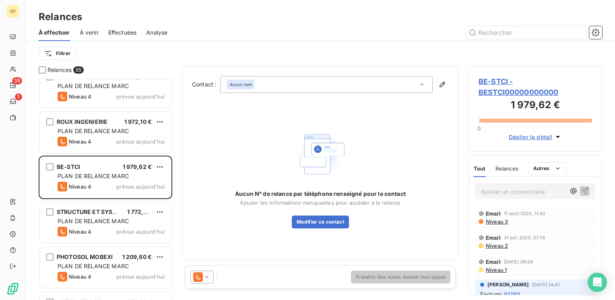
click at [504, 80] on span "BE-STCI - BESTCI00000000000" at bounding box center [534, 87] width 113 height 22
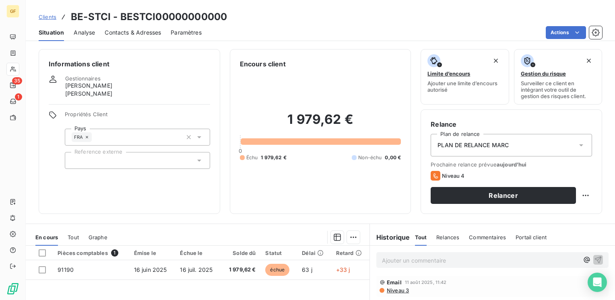
click at [122, 33] on span "Contacts & Adresses" at bounding box center [133, 33] width 56 height 8
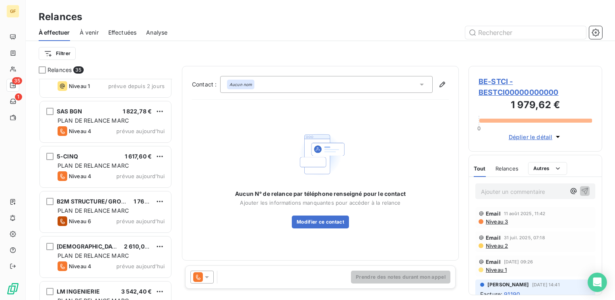
scroll to position [1167, 0]
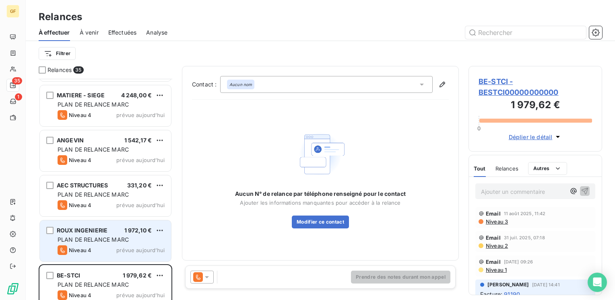
click at [124, 236] on span "PLAN DE RELANCE MARC" at bounding box center [93, 239] width 71 height 7
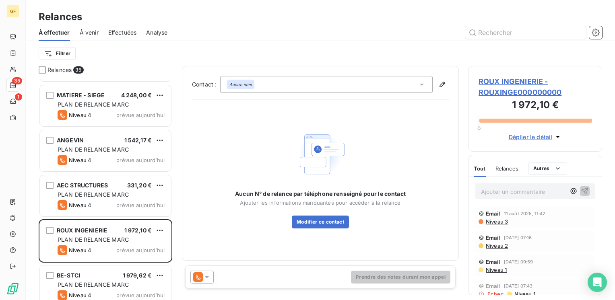
click at [499, 78] on span "ROUX INGENIERIE - ROUXINGE000000000" at bounding box center [534, 87] width 113 height 22
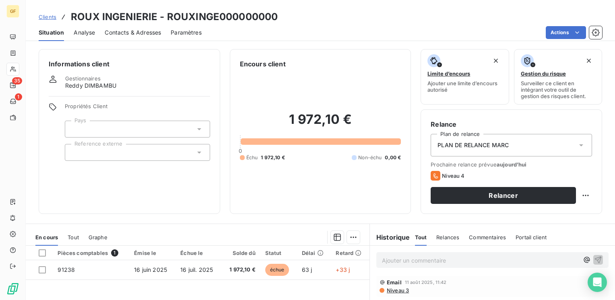
click at [134, 31] on span "Contacts & Adresses" at bounding box center [133, 33] width 56 height 8
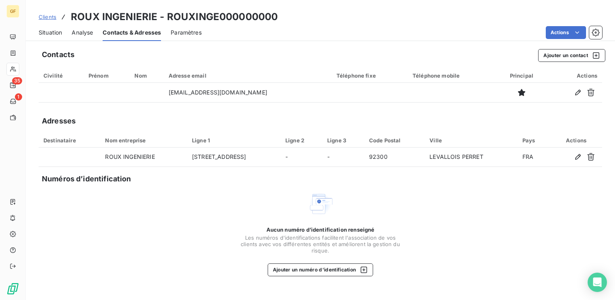
click at [54, 34] on span "Situation" at bounding box center [50, 33] width 23 height 8
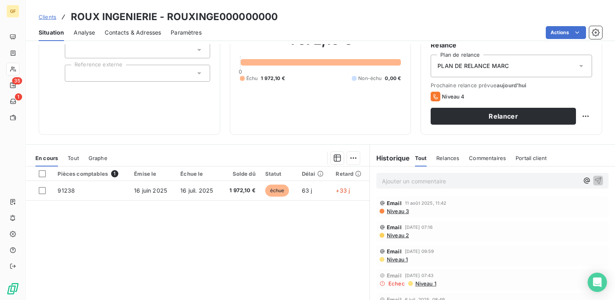
scroll to position [80, 0]
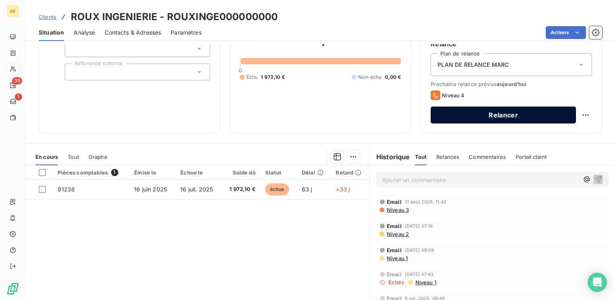
click at [476, 116] on button "Relancer" at bounding box center [502, 115] width 145 height 17
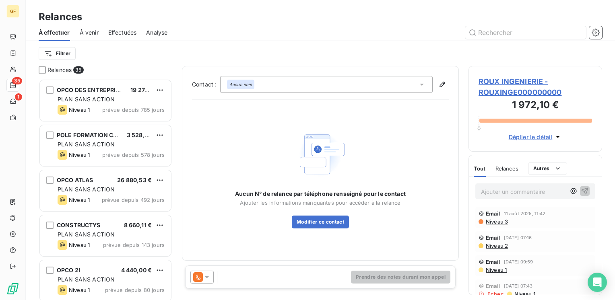
scroll to position [215, 127]
click at [209, 278] on icon at bounding box center [207, 277] width 8 height 8
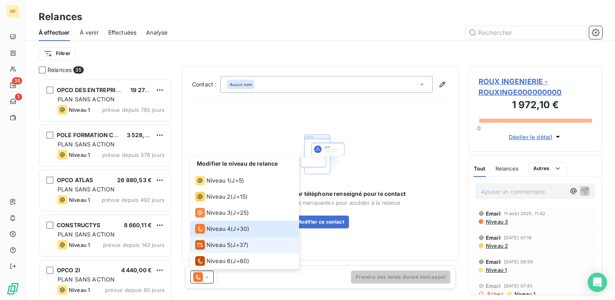
click at [219, 247] on span "Niveau 5" at bounding box center [218, 245] width 24 height 8
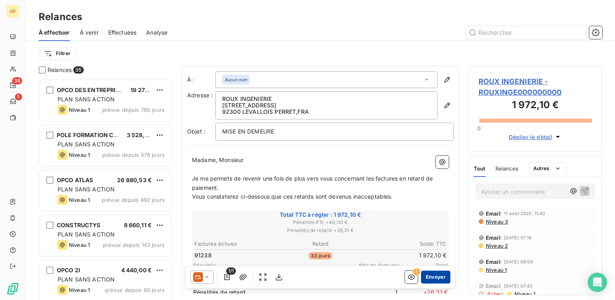
click at [422, 278] on button "Envoyer" at bounding box center [435, 277] width 29 height 13
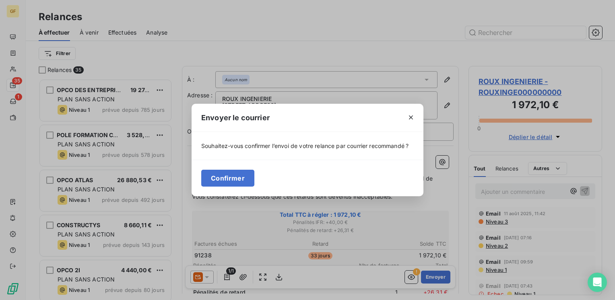
click at [230, 169] on div "Confirmer" at bounding box center [307, 178] width 232 height 37
click at [230, 173] on button "Confirmer" at bounding box center [227, 178] width 53 height 17
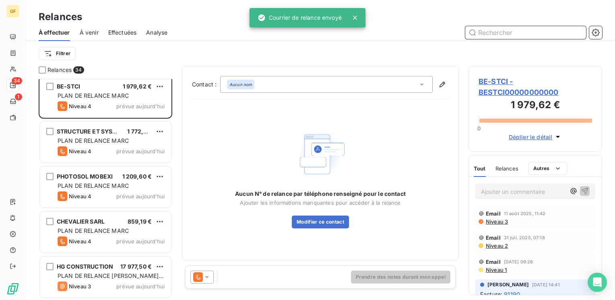
scroll to position [1230, 0]
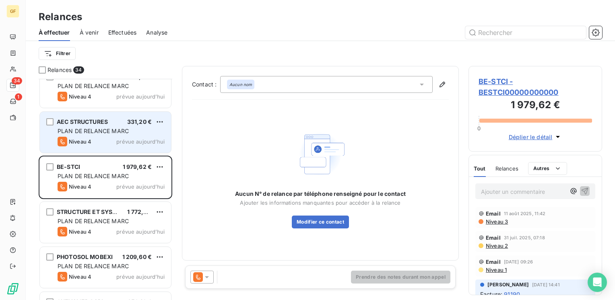
click at [126, 134] on div "PLAN DE RELANCE MARC" at bounding box center [111, 131] width 107 height 8
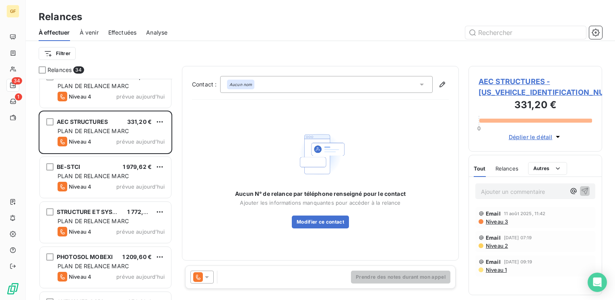
click at [495, 80] on span "AEC STRUCTURES - [US_VEHICLE_IDENTIFICATION_NUMBER]" at bounding box center [534, 87] width 113 height 22
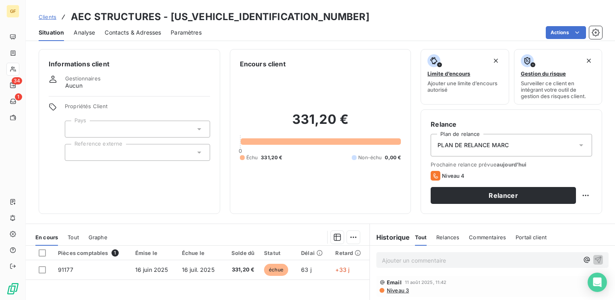
click at [126, 31] on span "Contacts & Adresses" at bounding box center [133, 33] width 56 height 8
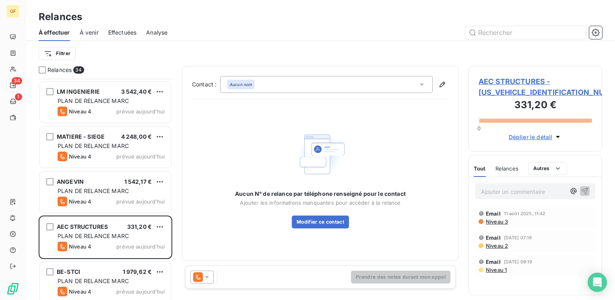
scroll to position [1126, 0]
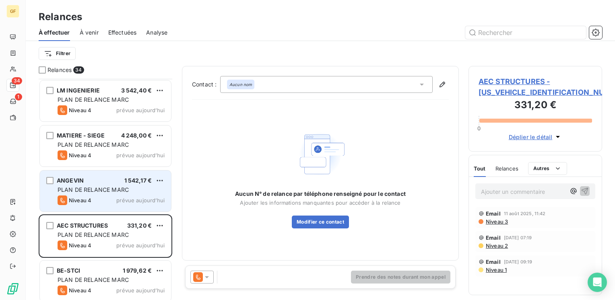
click at [123, 187] on span "PLAN DE RELANCE MARC" at bounding box center [93, 189] width 71 height 7
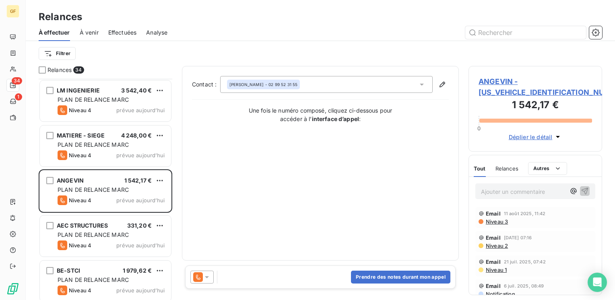
click at [504, 81] on span "ANGEVIN - [US_VEHICLE_IDENTIFICATION_NUMBER]" at bounding box center [534, 87] width 113 height 22
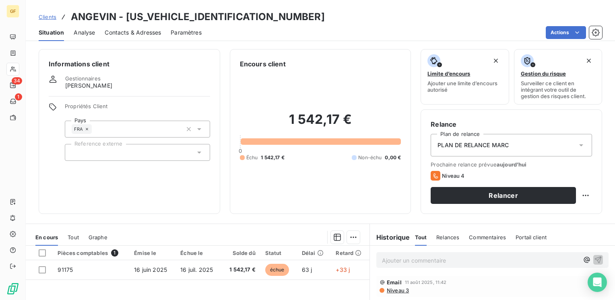
click at [139, 32] on span "Contacts & Adresses" at bounding box center [133, 33] width 56 height 8
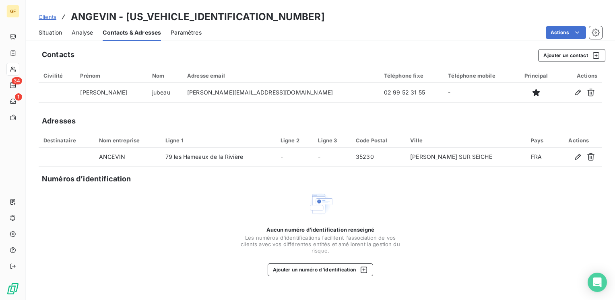
click at [49, 33] on span "Situation" at bounding box center [50, 33] width 23 height 8
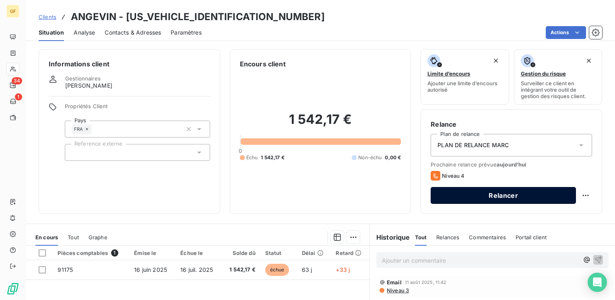
click at [486, 195] on button "Relancer" at bounding box center [502, 195] width 145 height 17
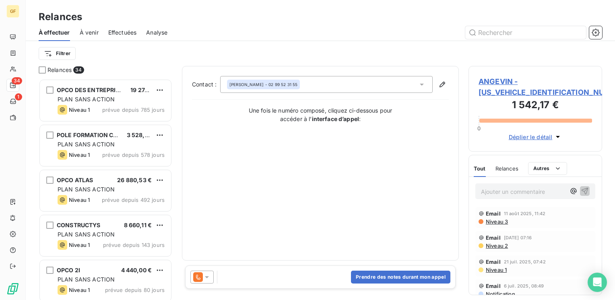
scroll to position [215, 127]
click at [210, 275] on icon at bounding box center [207, 277] width 8 height 8
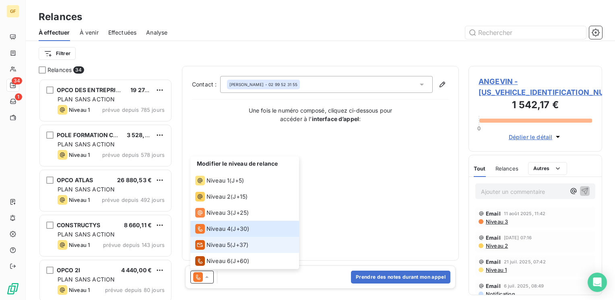
click at [218, 239] on li "Niveau 5 ( J+37 )" at bounding box center [244, 245] width 109 height 16
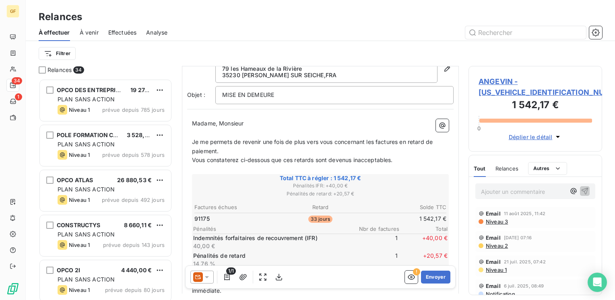
scroll to position [40, 0]
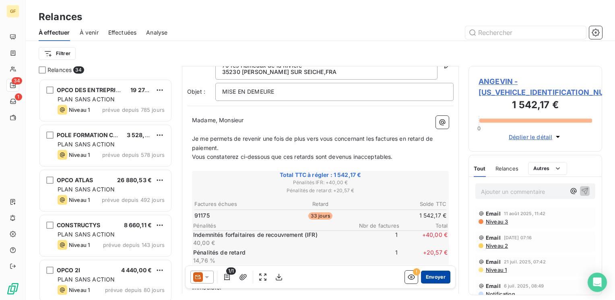
click at [434, 276] on button "Envoyer" at bounding box center [435, 277] width 29 height 13
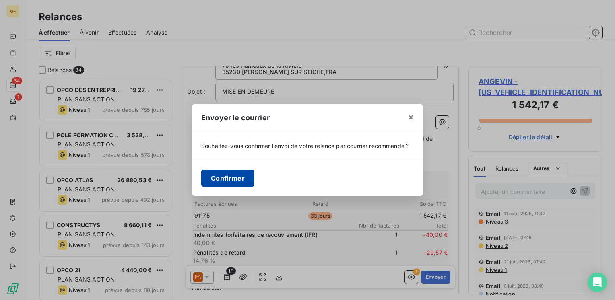
click at [233, 180] on button "Confirmer" at bounding box center [227, 178] width 53 height 17
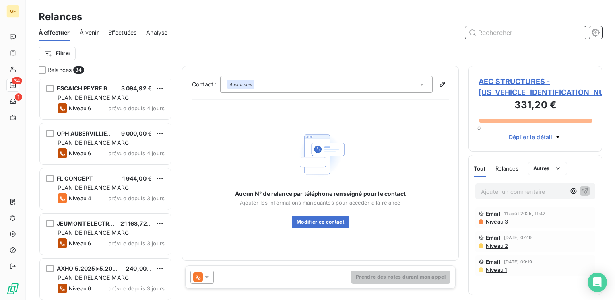
scroll to position [684, 0]
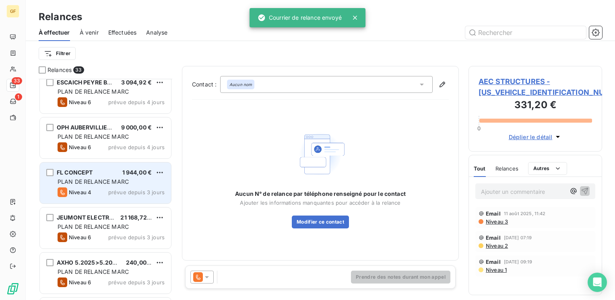
click at [104, 179] on span "PLAN DE RELANCE MARC" at bounding box center [93, 181] width 71 height 7
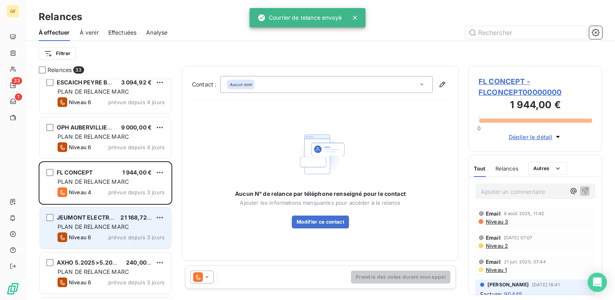
click at [107, 230] on div "PLAN DE RELANCE MARC" at bounding box center [111, 227] width 107 height 8
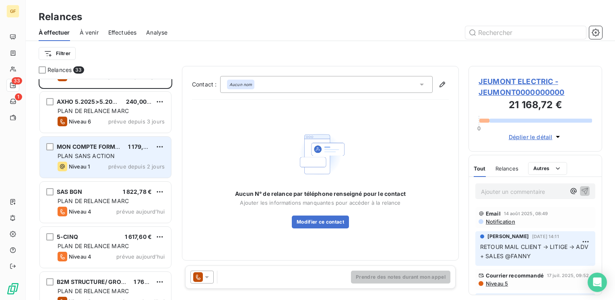
scroll to position [885, 0]
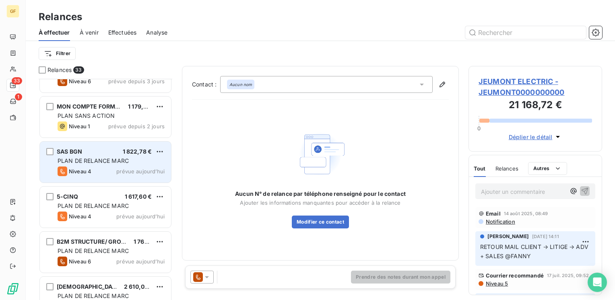
click at [120, 152] on div "SAS BGN 1 822,78 €" at bounding box center [111, 151] width 107 height 7
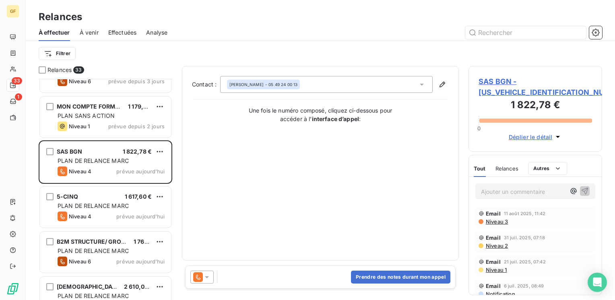
click at [508, 78] on span "SAS BGN - [US_VEHICLE_IDENTIFICATION_NUMBER]" at bounding box center [534, 87] width 113 height 22
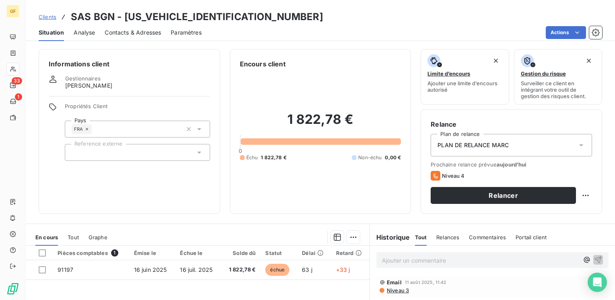
click at [118, 33] on span "Contacts & Adresses" at bounding box center [133, 33] width 56 height 8
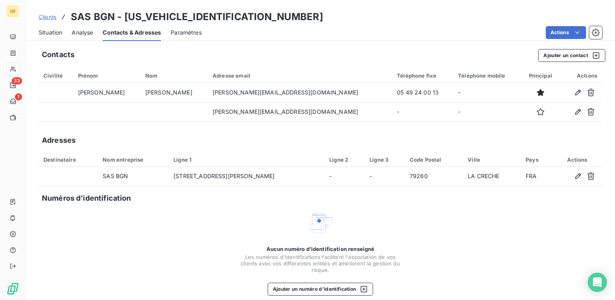
click at [54, 29] on span "Situation" at bounding box center [50, 33] width 23 height 8
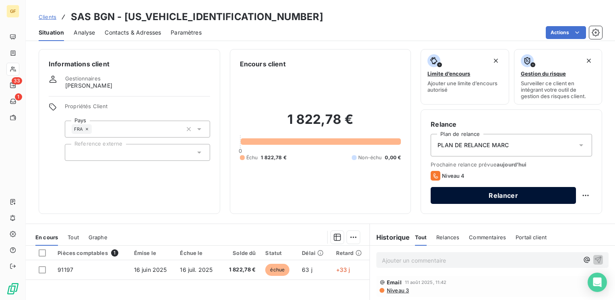
click at [478, 197] on button "Relancer" at bounding box center [502, 195] width 145 height 17
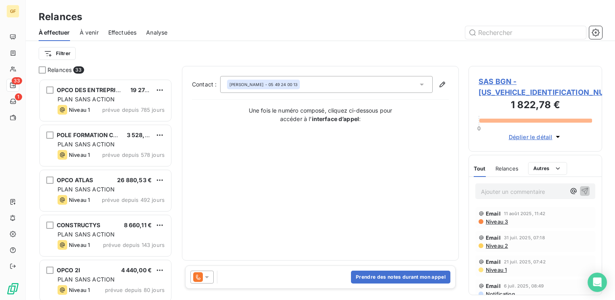
scroll to position [215, 127]
click at [211, 276] on div at bounding box center [201, 277] width 23 height 13
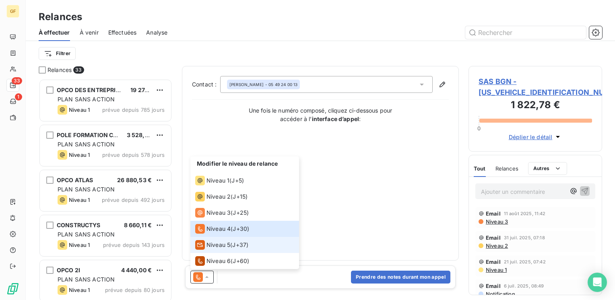
click at [220, 241] on span "Niveau 5" at bounding box center [218, 245] width 24 height 8
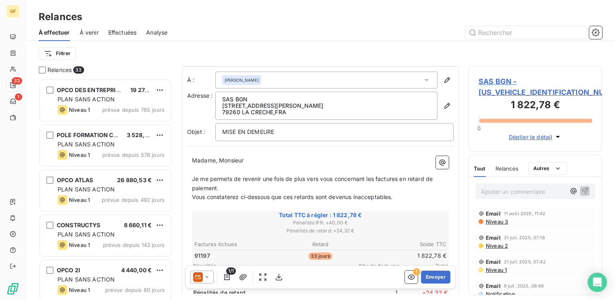
scroll to position [40, 0]
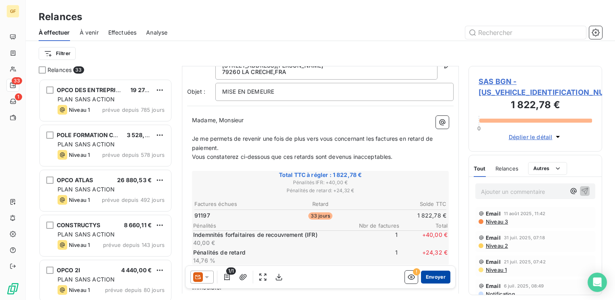
click at [427, 279] on button "Envoyer" at bounding box center [435, 277] width 29 height 13
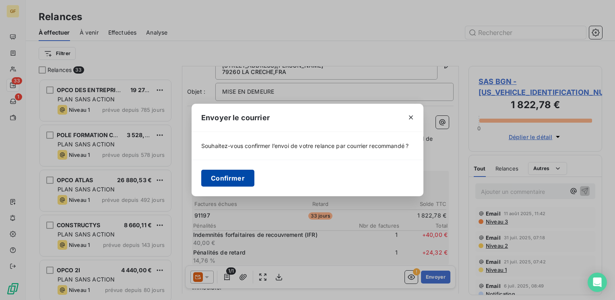
click at [233, 178] on button "Confirmer" at bounding box center [227, 178] width 53 height 17
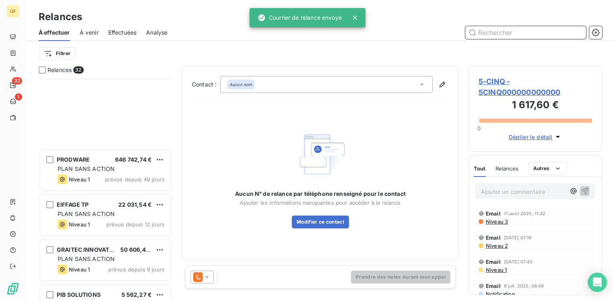
scroll to position [563, 0]
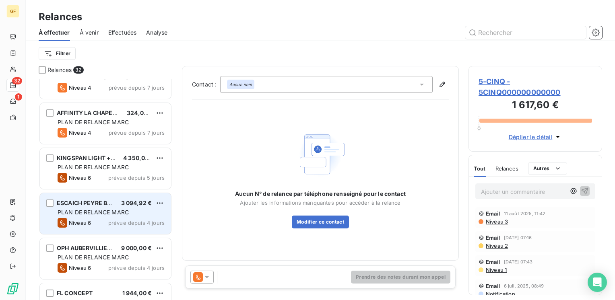
click at [113, 210] on span "PLAN DE RELANCE MARC" at bounding box center [93, 212] width 71 height 7
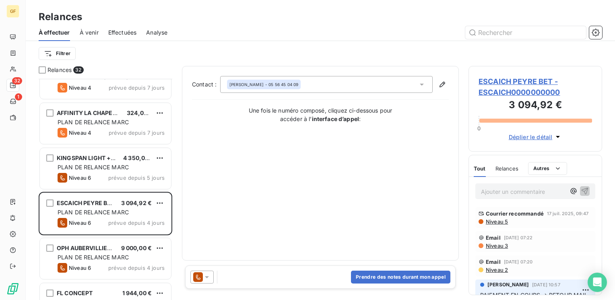
click at [490, 78] on span "ESCAICH PEYRE BET - ESCAICH0000000000" at bounding box center [534, 87] width 113 height 22
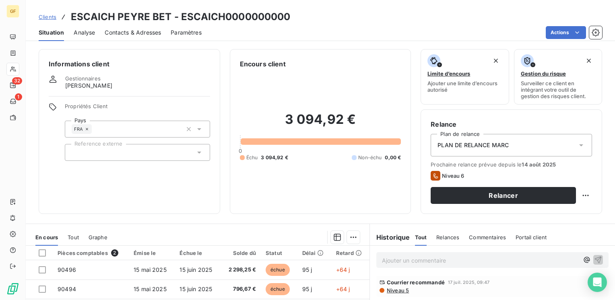
click at [140, 29] on span "Contacts & Adresses" at bounding box center [133, 33] width 56 height 8
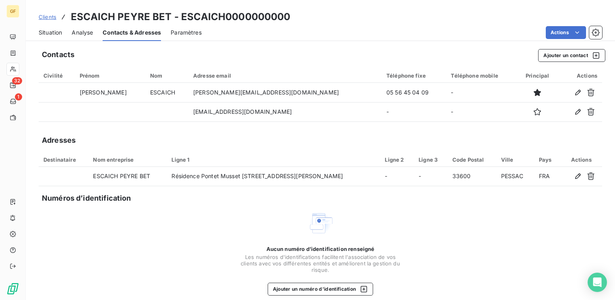
click at [48, 25] on div "Clients ESCAICH PEYRE BET - ESCAICH0000000000 Situation Analyse Contacts & Adre…" at bounding box center [320, 20] width 589 height 41
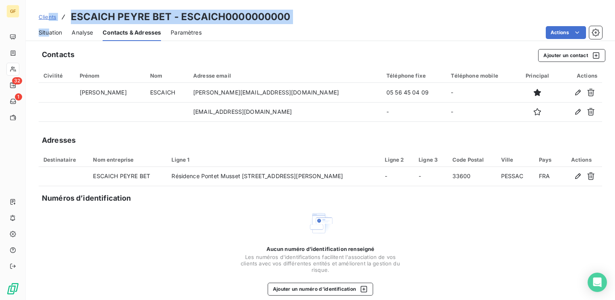
drag, startPoint x: 48, startPoint y: 25, endPoint x: 48, endPoint y: 31, distance: 5.6
click at [47, 31] on span "Situation" at bounding box center [50, 33] width 23 height 8
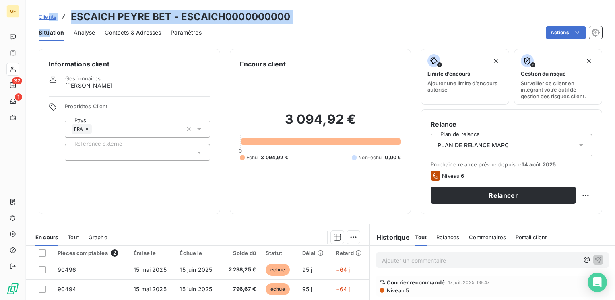
scroll to position [40, 0]
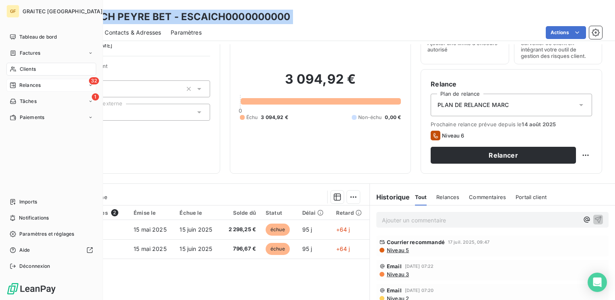
click at [27, 85] on span "Relances" at bounding box center [29, 85] width 21 height 7
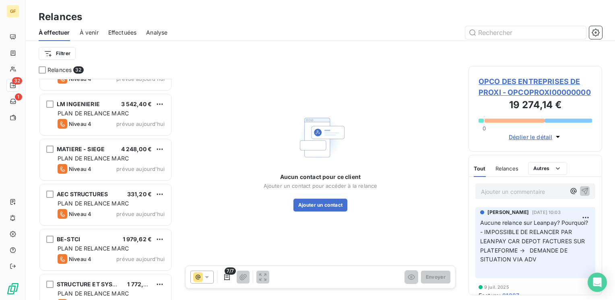
scroll to position [1019, 0]
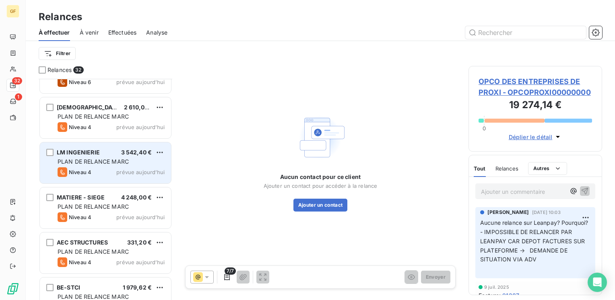
click at [106, 160] on span "PLAN DE RELANCE MARC" at bounding box center [93, 161] width 71 height 7
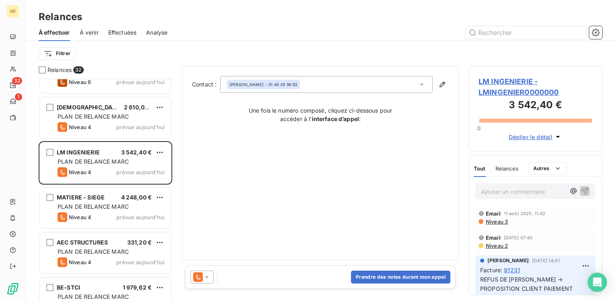
click at [497, 79] on span "LM INGENIERIE - LMINGENIER0000000" at bounding box center [534, 87] width 113 height 22
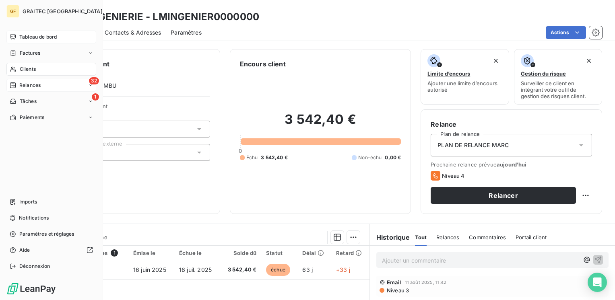
click at [32, 37] on span "Tableau de bord" at bounding box center [37, 36] width 37 height 7
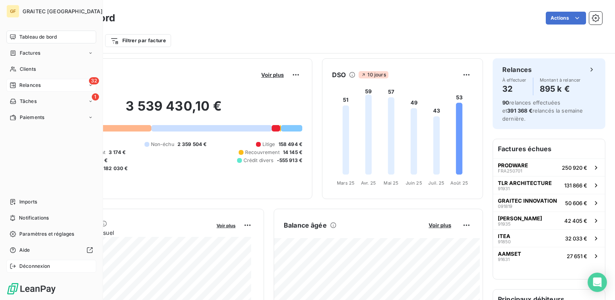
click at [28, 262] on div "Déconnexion" at bounding box center [51, 266] width 90 height 13
